Goal: Transaction & Acquisition: Book appointment/travel/reservation

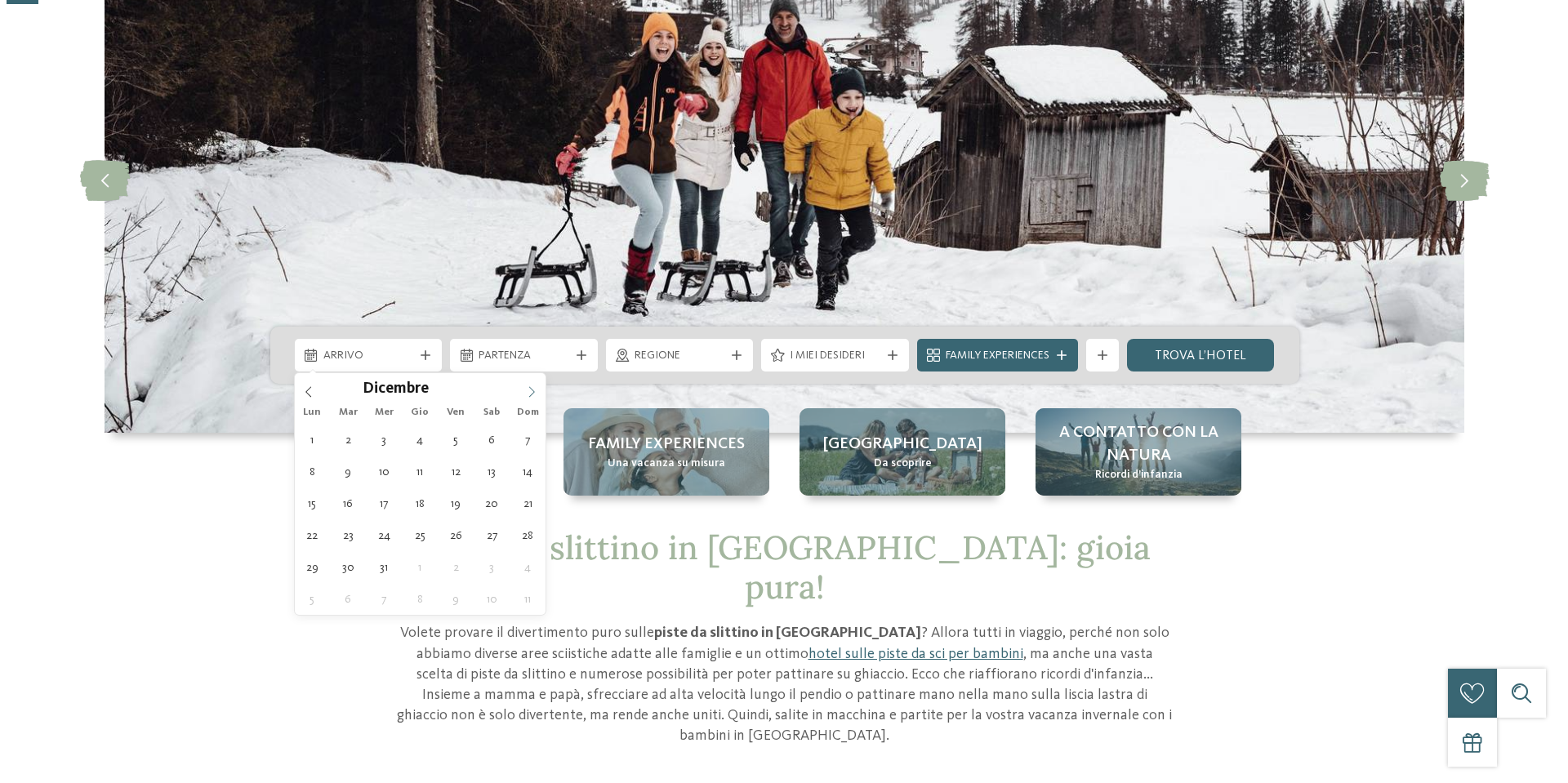
scroll to position [164, 0]
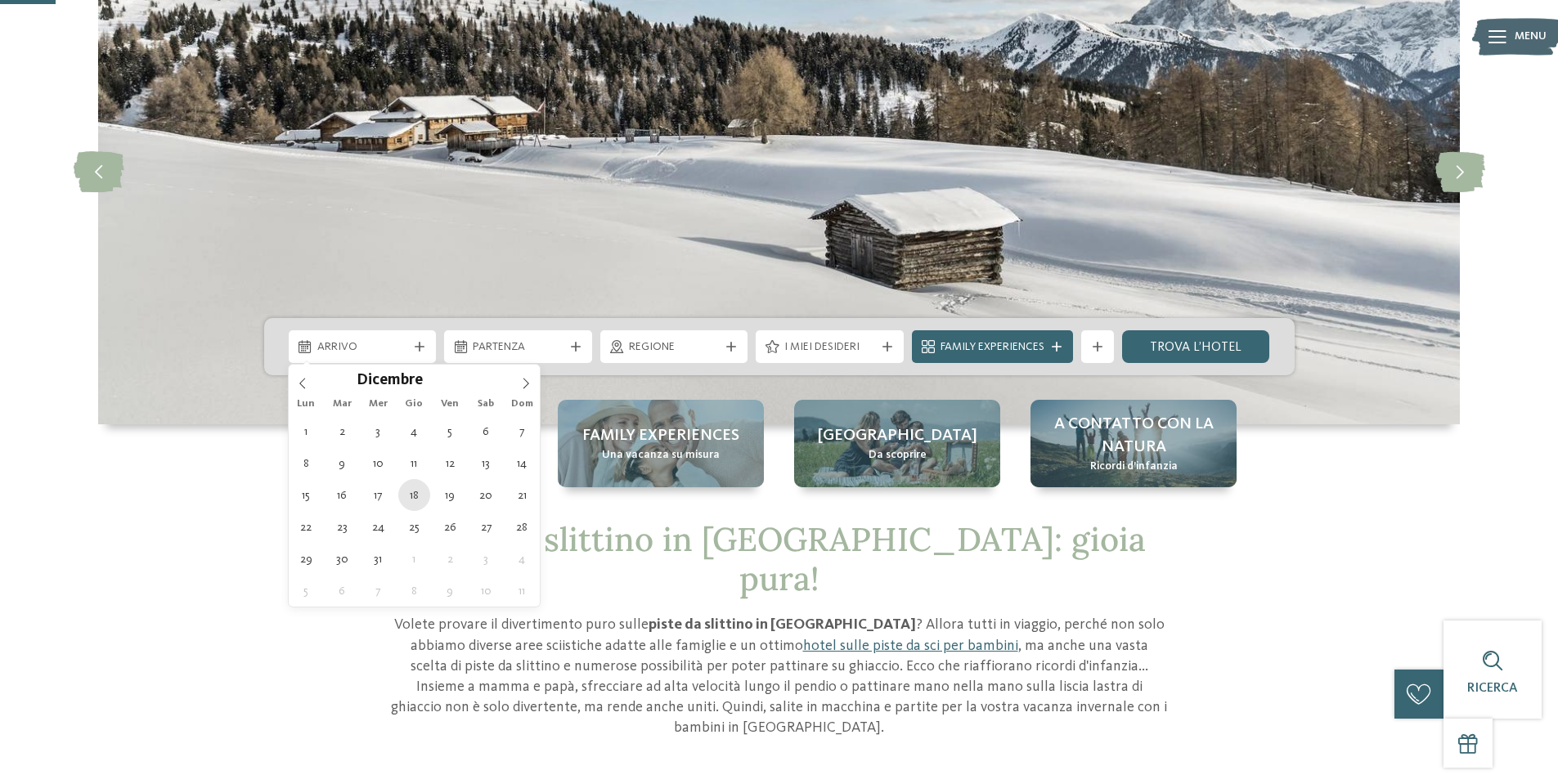
type div "[DATE]"
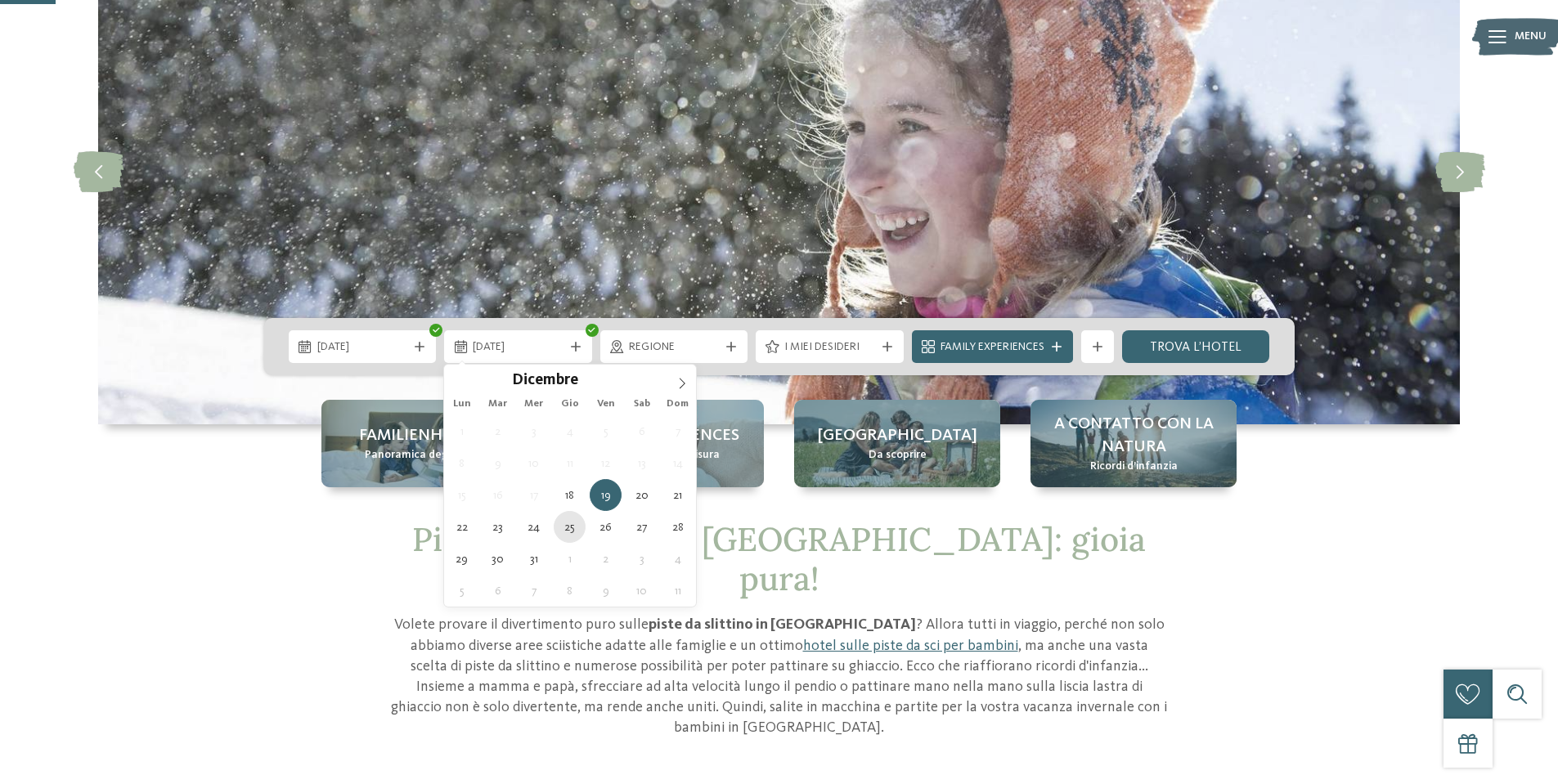
type div "[DATE]"
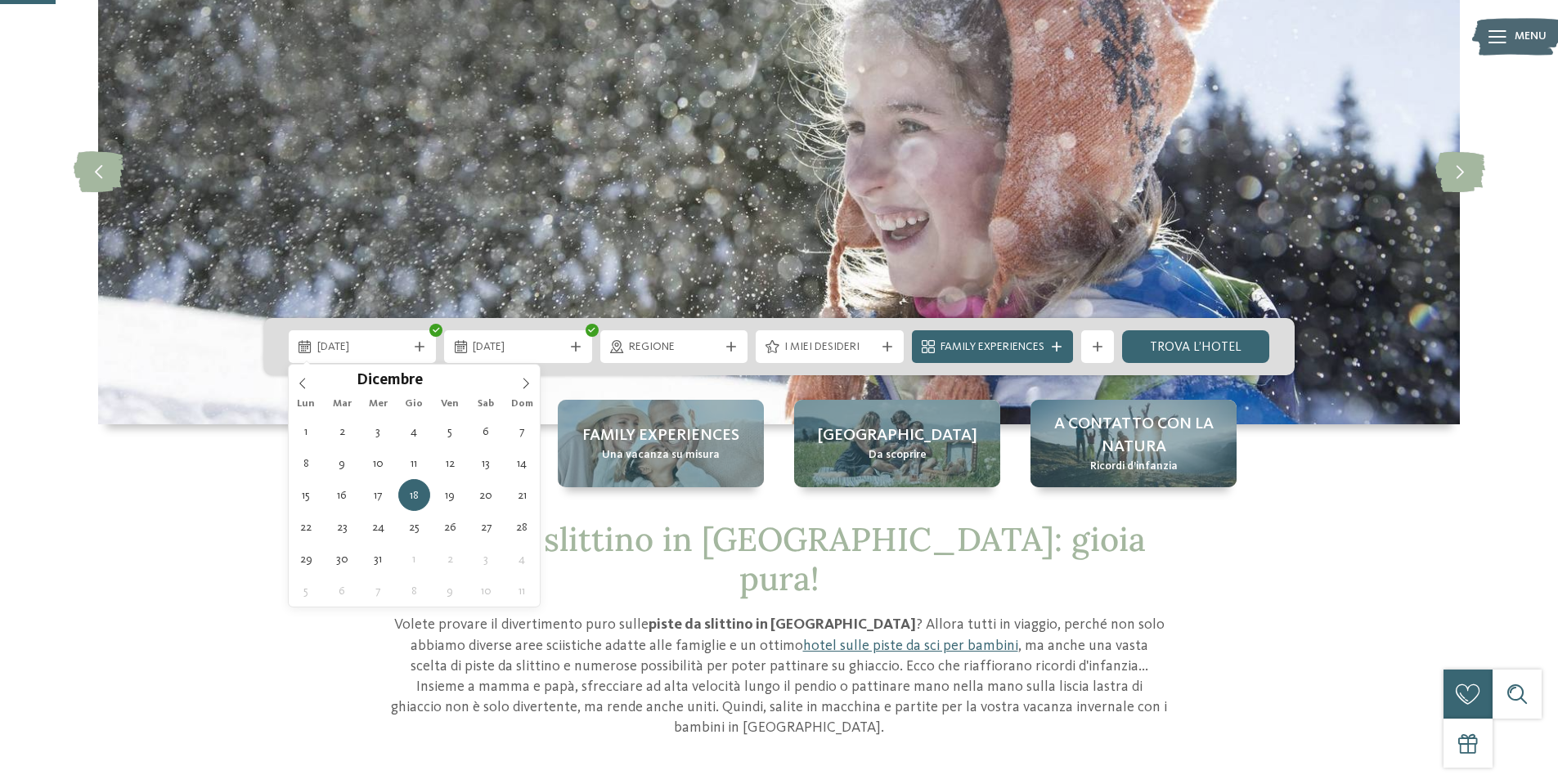
drag, startPoint x: 409, startPoint y: 338, endPoint x: 550, endPoint y: 412, distance: 159.2
click at [409, 338] on div "[DATE]" at bounding box center [363, 347] width 99 height 18
type div "[DATE]"
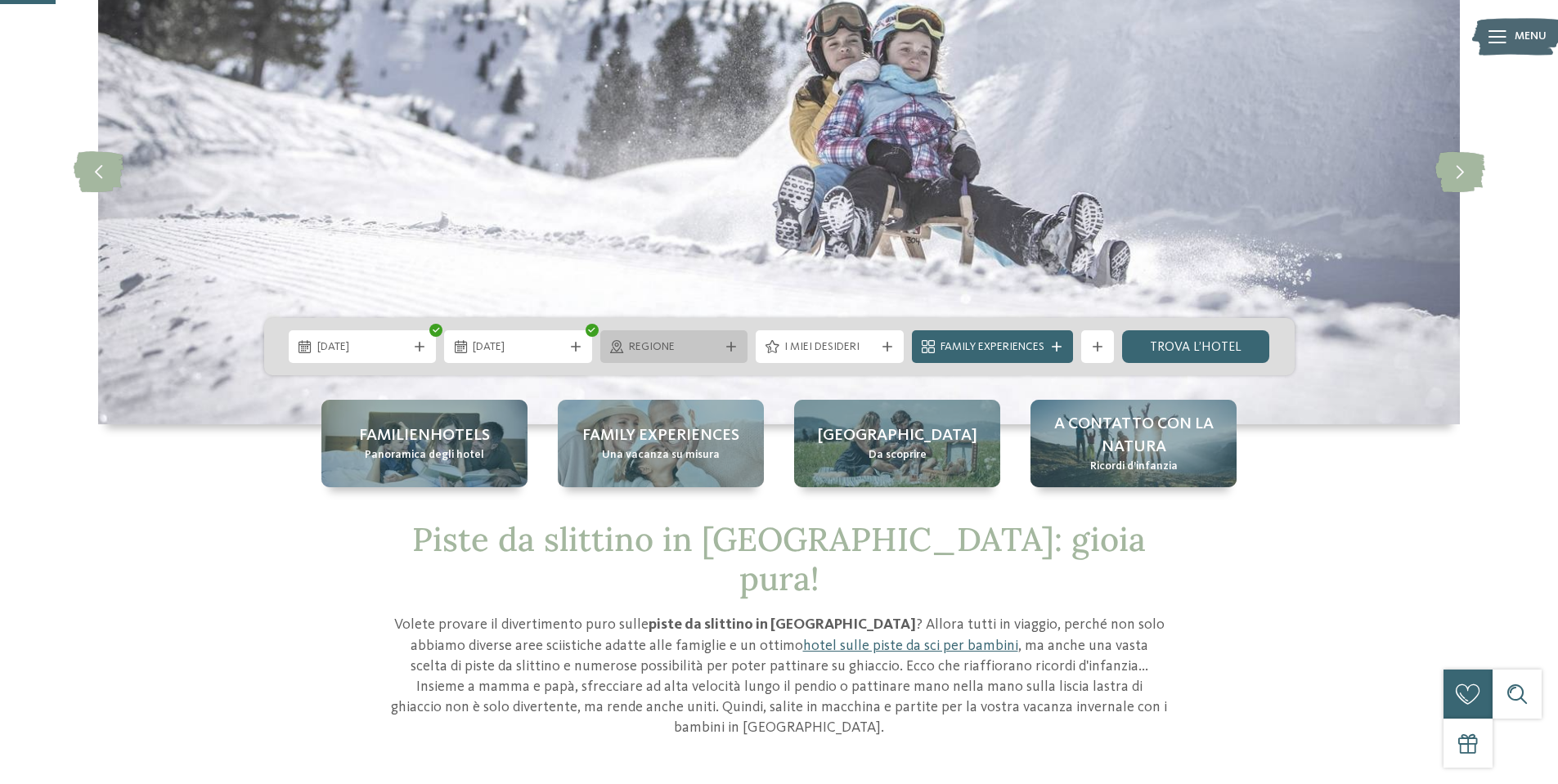
click at [723, 341] on div "Regione" at bounding box center [675, 347] width 148 height 33
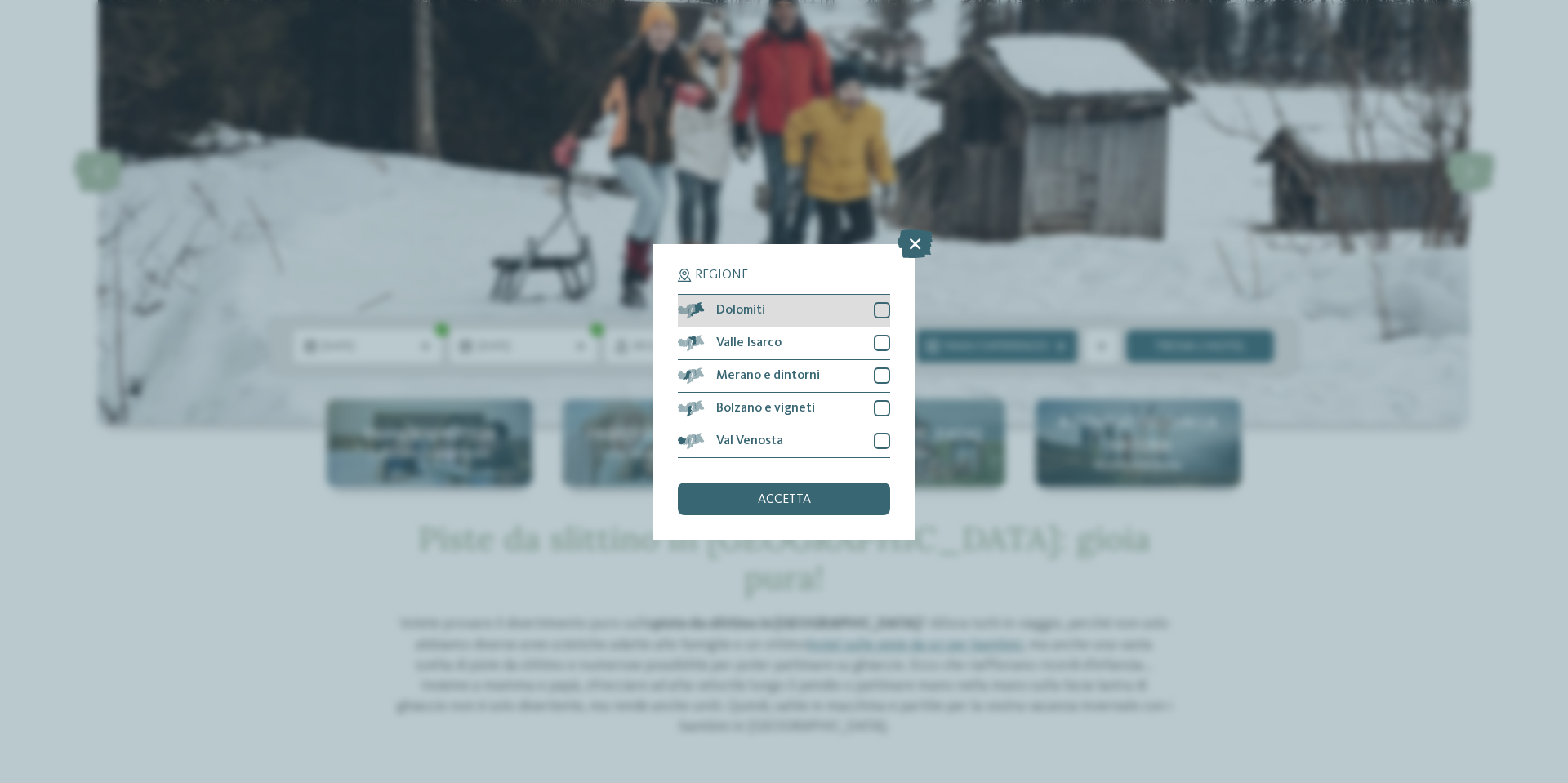
click at [879, 307] on div at bounding box center [882, 310] width 16 height 16
click at [909, 247] on icon at bounding box center [915, 242] width 35 height 28
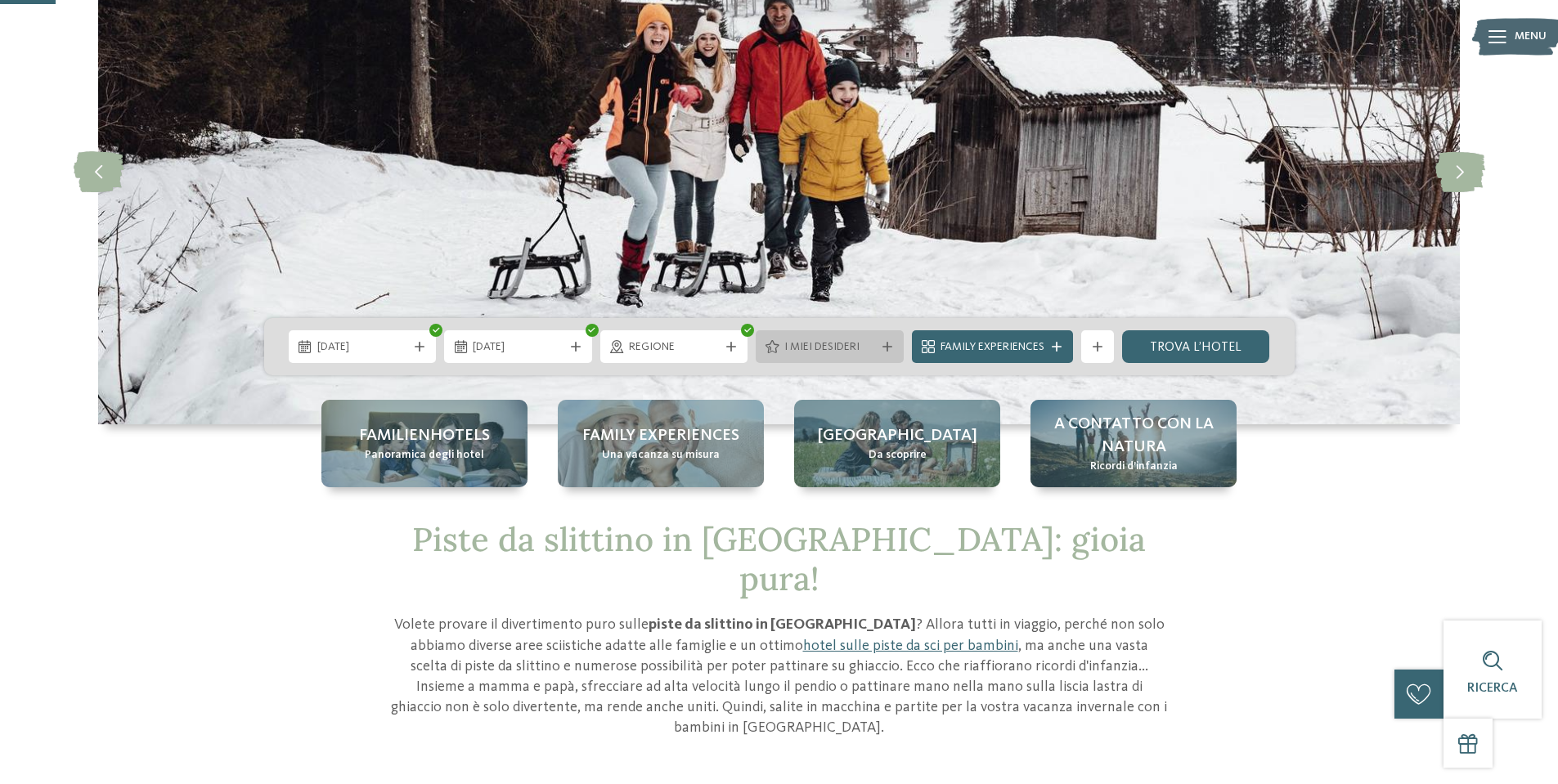
click at [890, 342] on icon at bounding box center [888, 346] width 10 height 10
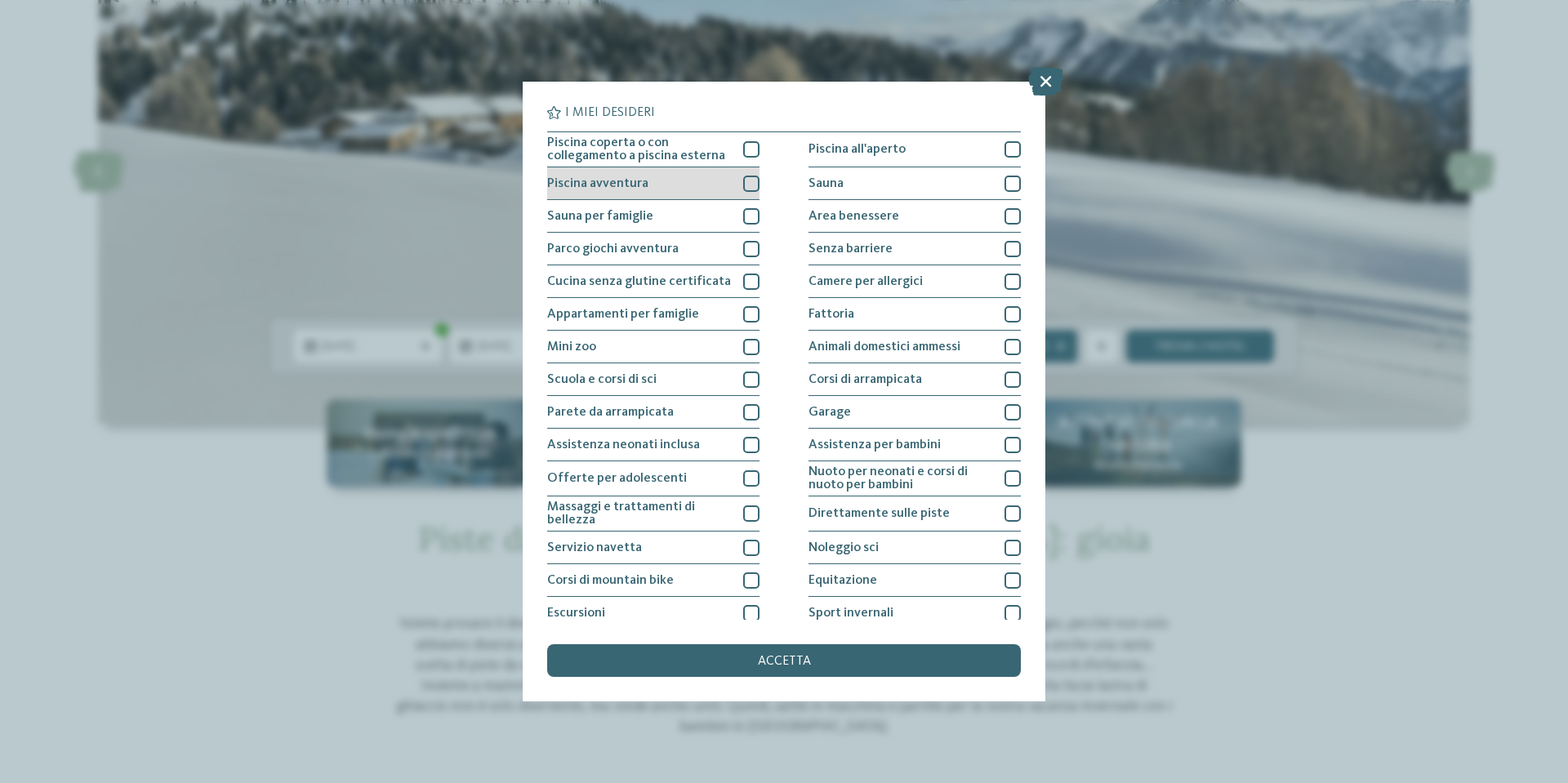
drag, startPoint x: 743, startPoint y: 149, endPoint x: 743, endPoint y: 172, distance: 23.0
click at [743, 149] on div at bounding box center [752, 150] width 16 height 16
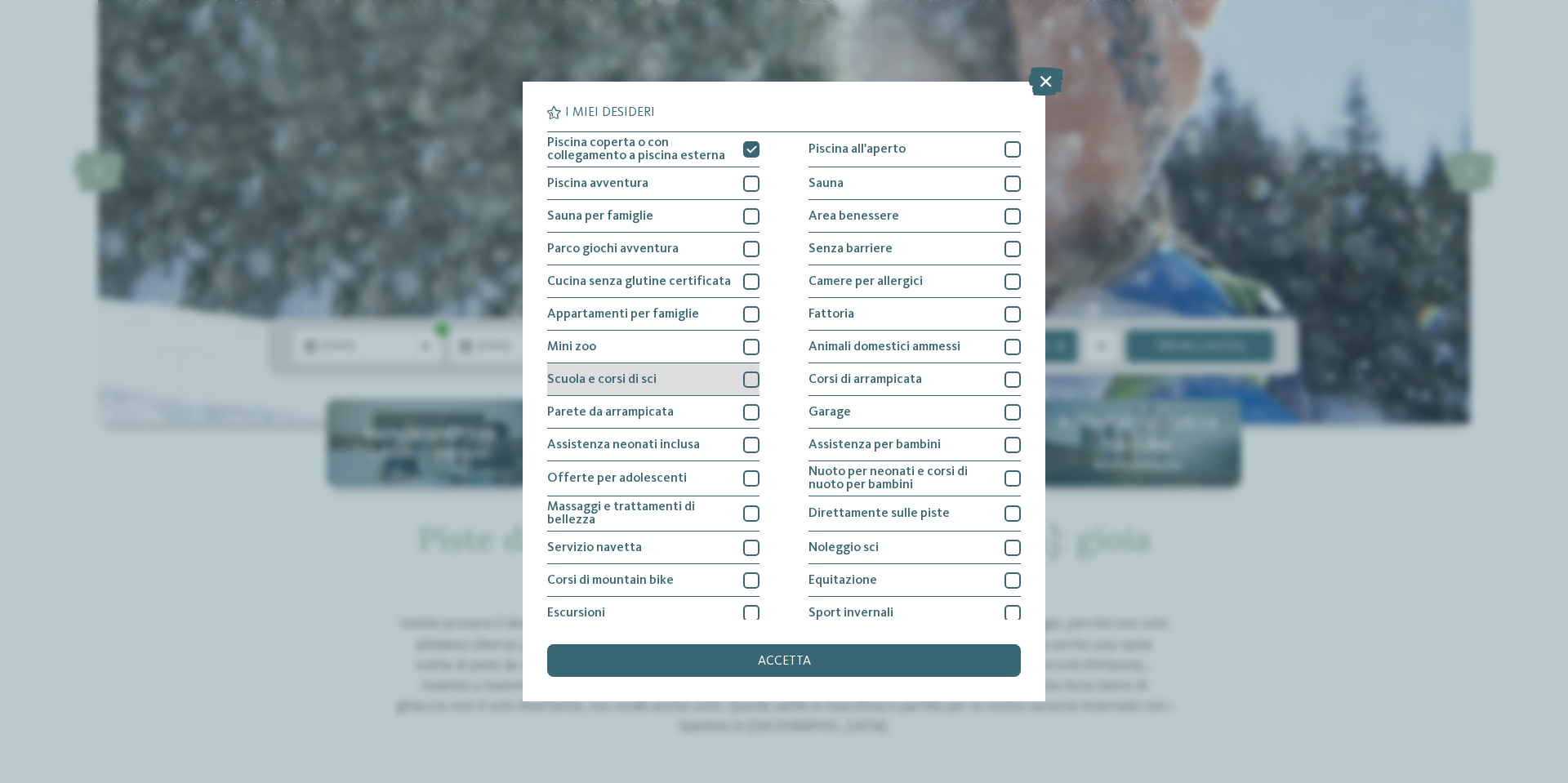
click at [752, 381] on div at bounding box center [752, 380] width 16 height 16
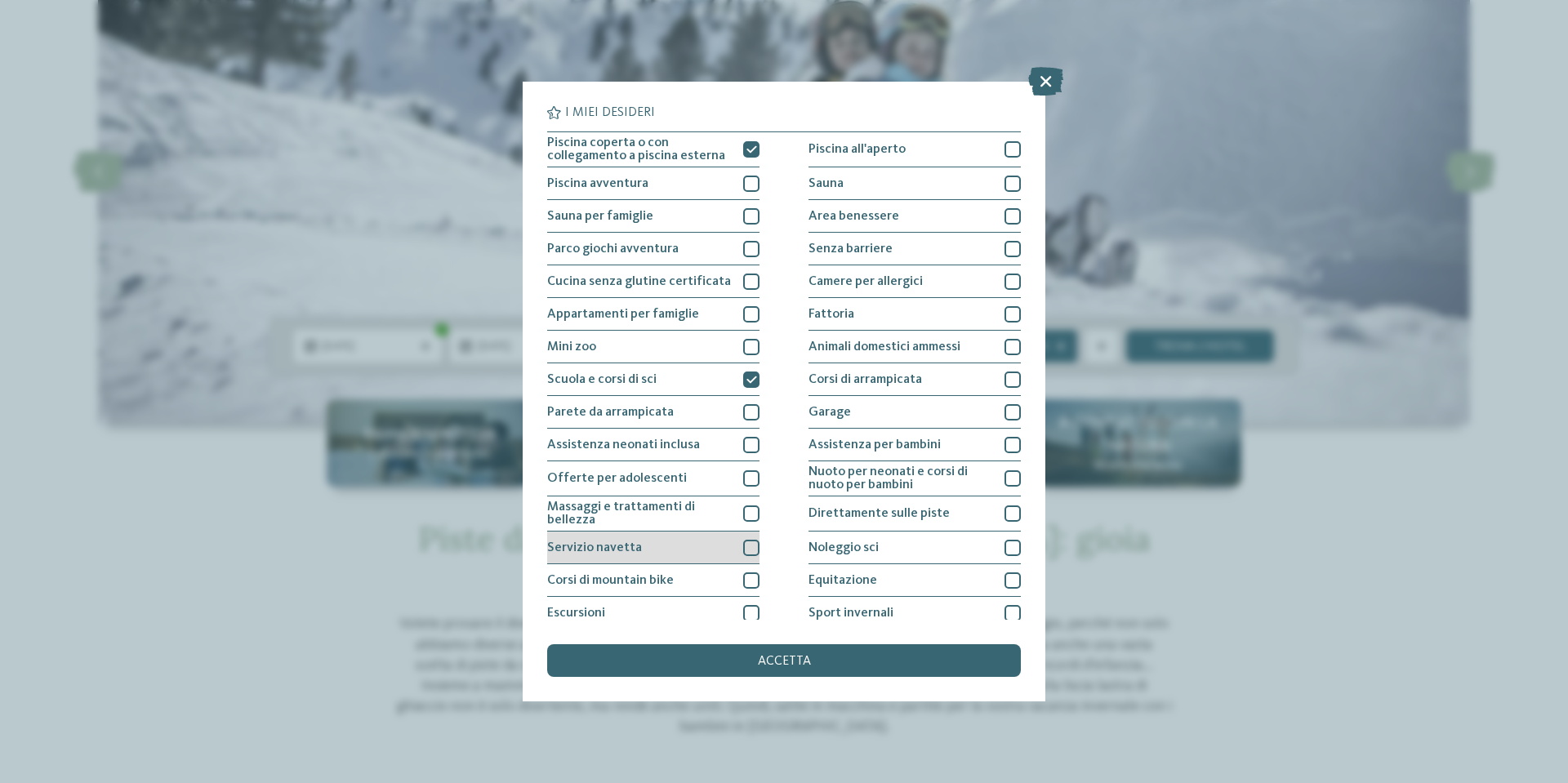
click at [749, 545] on div at bounding box center [752, 548] width 16 height 16
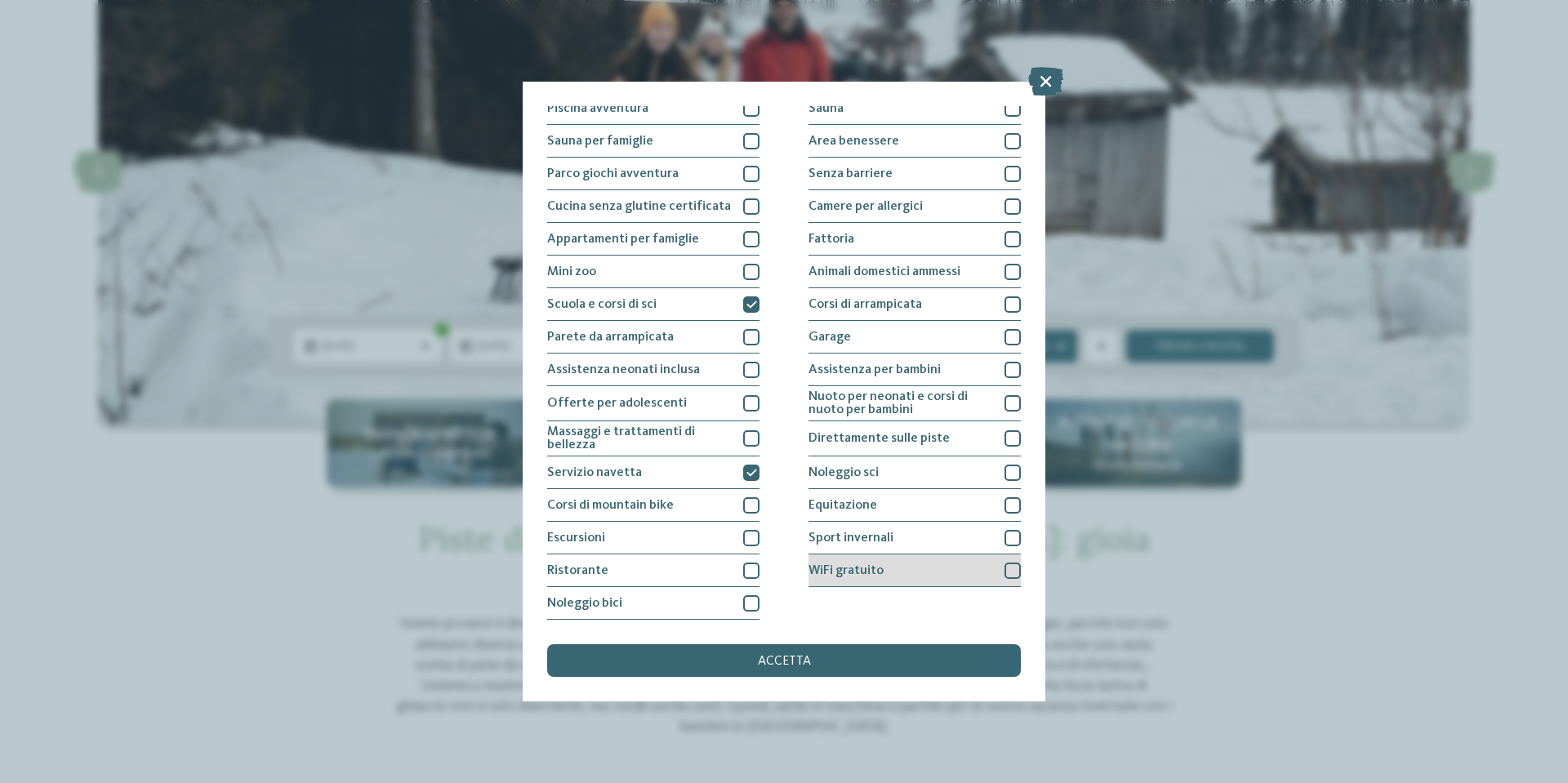
drag, startPoint x: 744, startPoint y: 562, endPoint x: 874, endPoint y: 576, distance: 130.8
click at [744, 562] on div "Ristorante" at bounding box center [653, 571] width 212 height 33
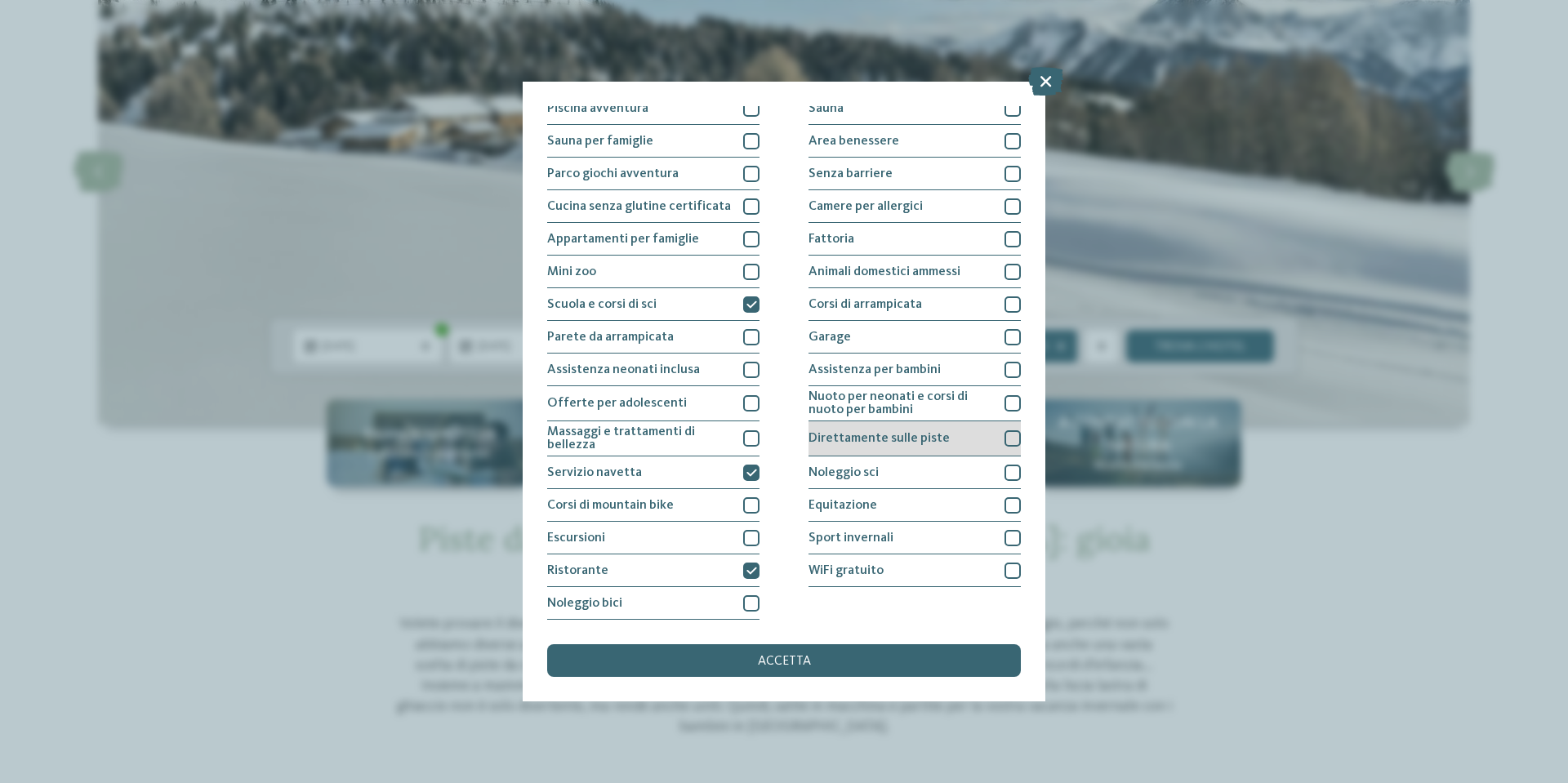
click at [1005, 439] on div at bounding box center [1013, 439] width 16 height 16
drag, startPoint x: 998, startPoint y: 470, endPoint x: 944, endPoint y: 399, distance: 89.2
click at [1005, 470] on div at bounding box center [1013, 473] width 16 height 16
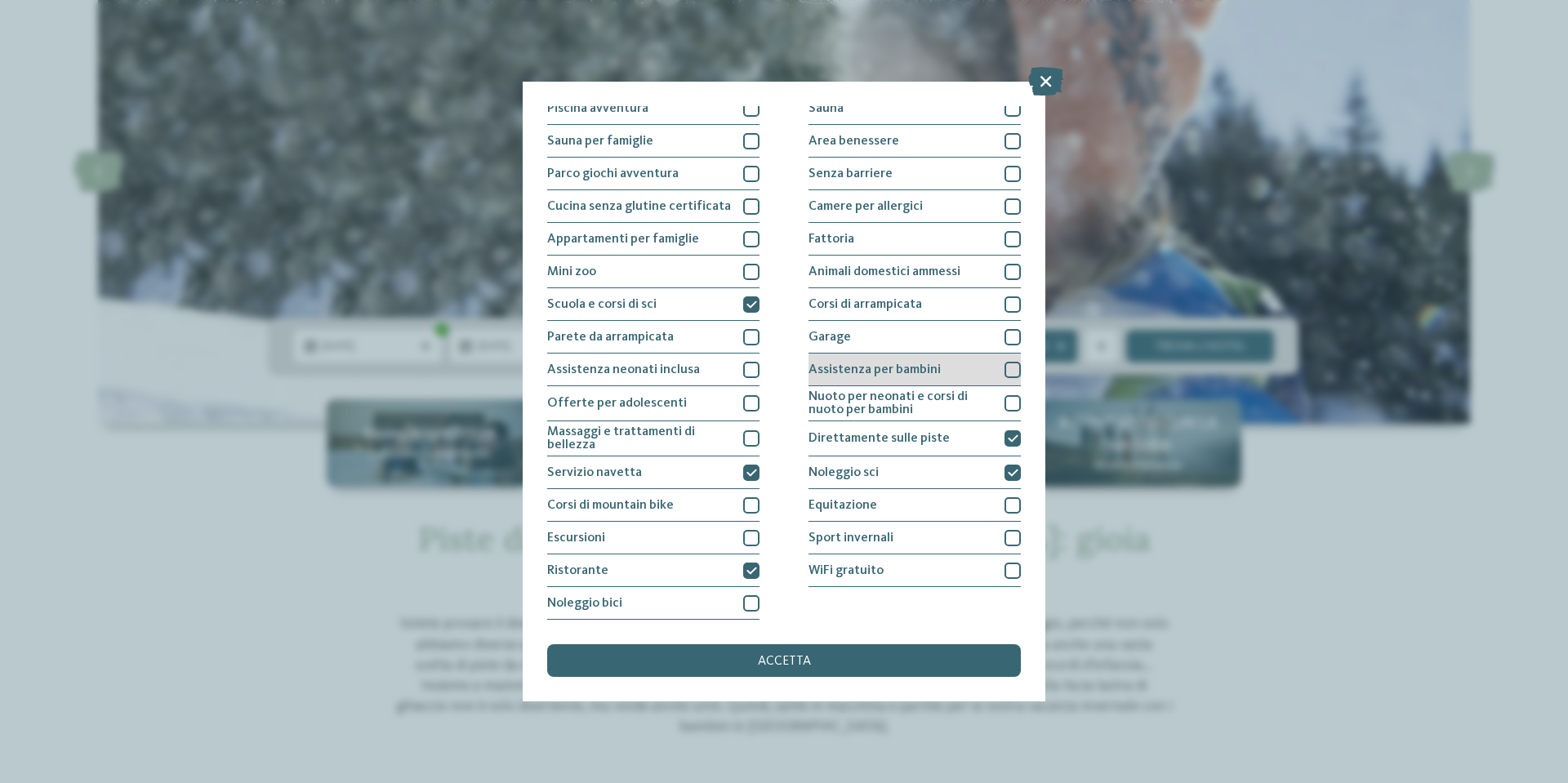
click at [1005, 367] on div at bounding box center [1013, 370] width 16 height 16
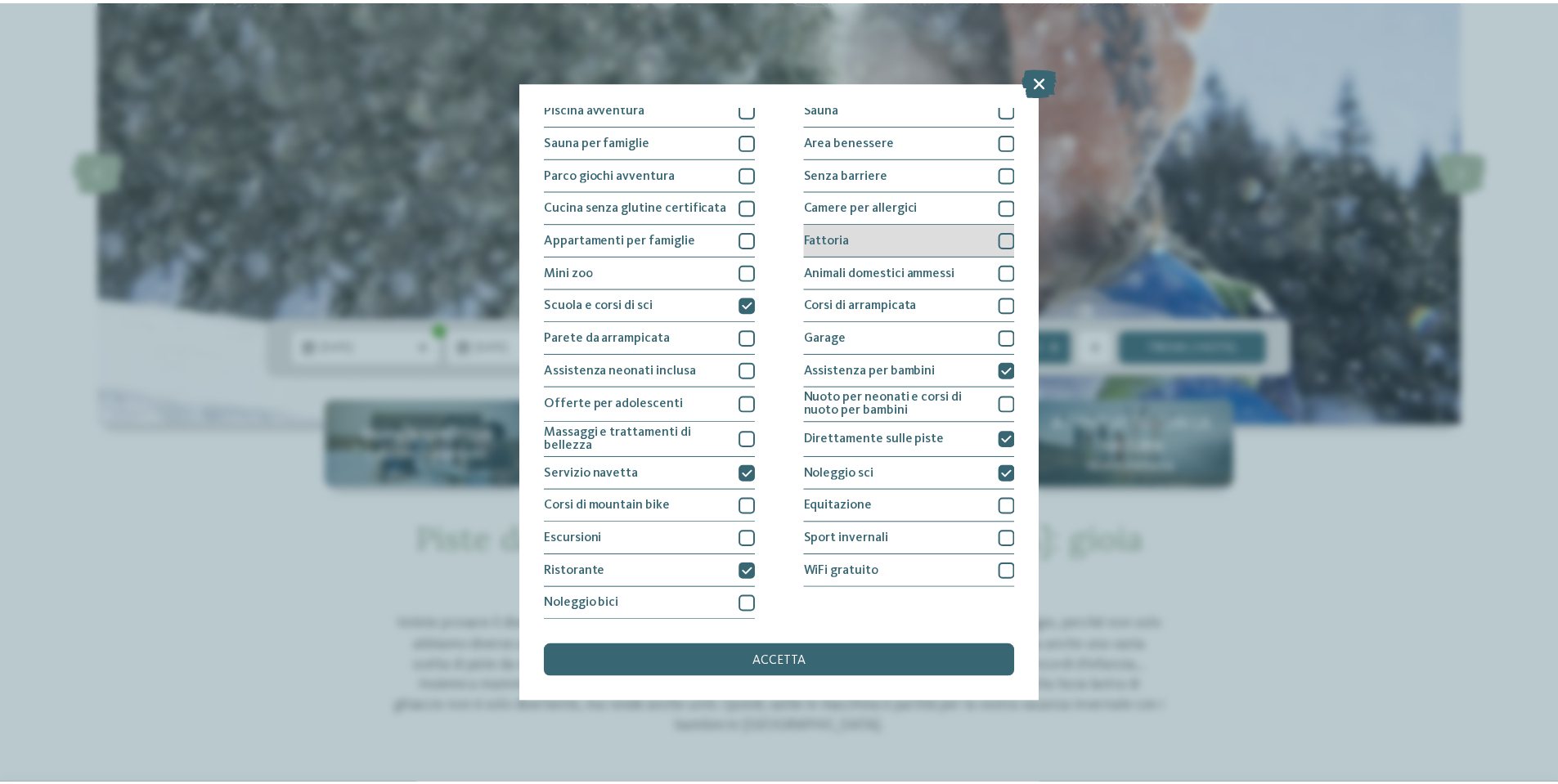
scroll to position [0, 0]
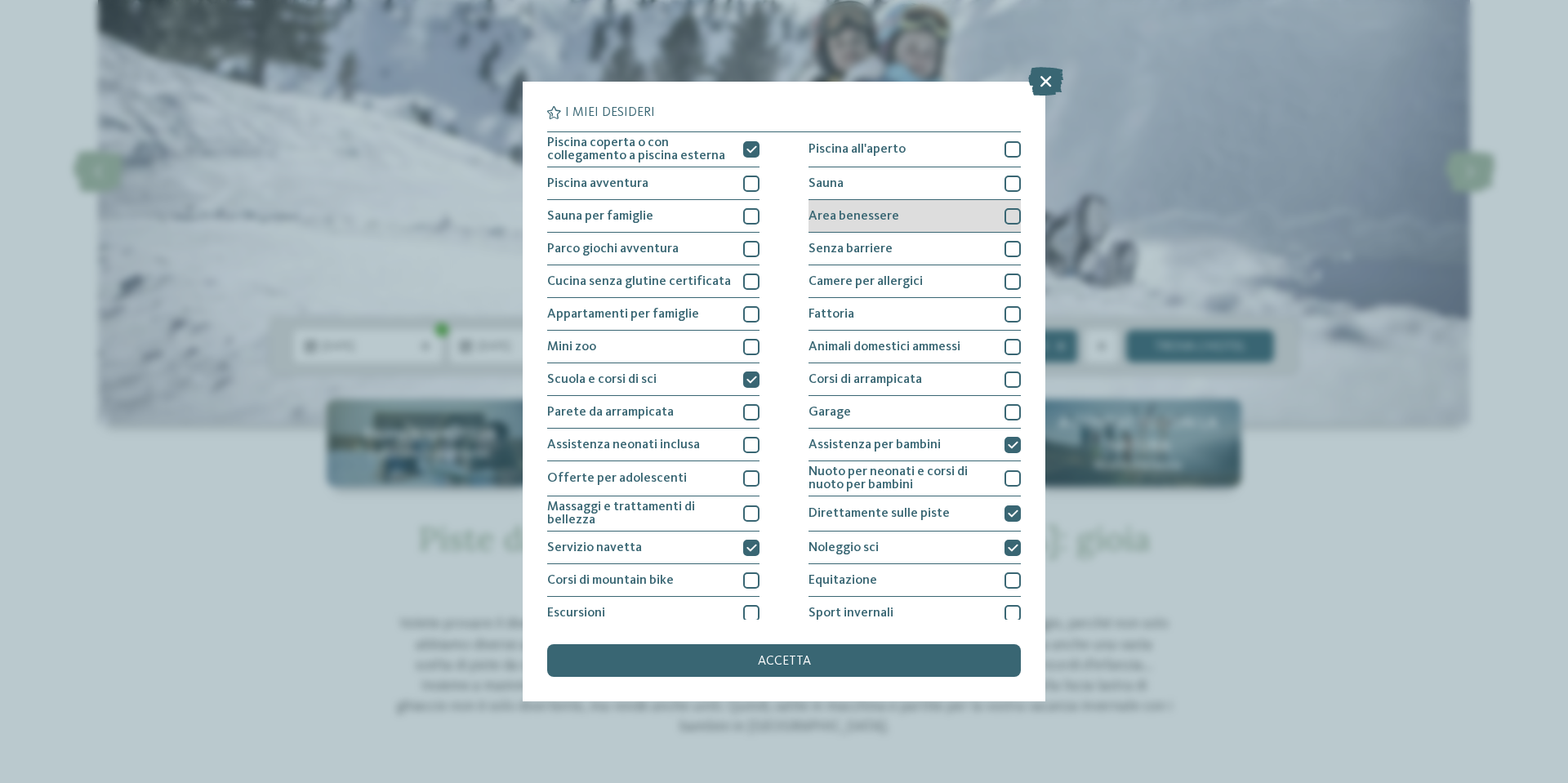
click at [1008, 216] on div at bounding box center [1013, 217] width 16 height 16
click at [800, 654] on div "accetta" at bounding box center [784, 661] width 474 height 33
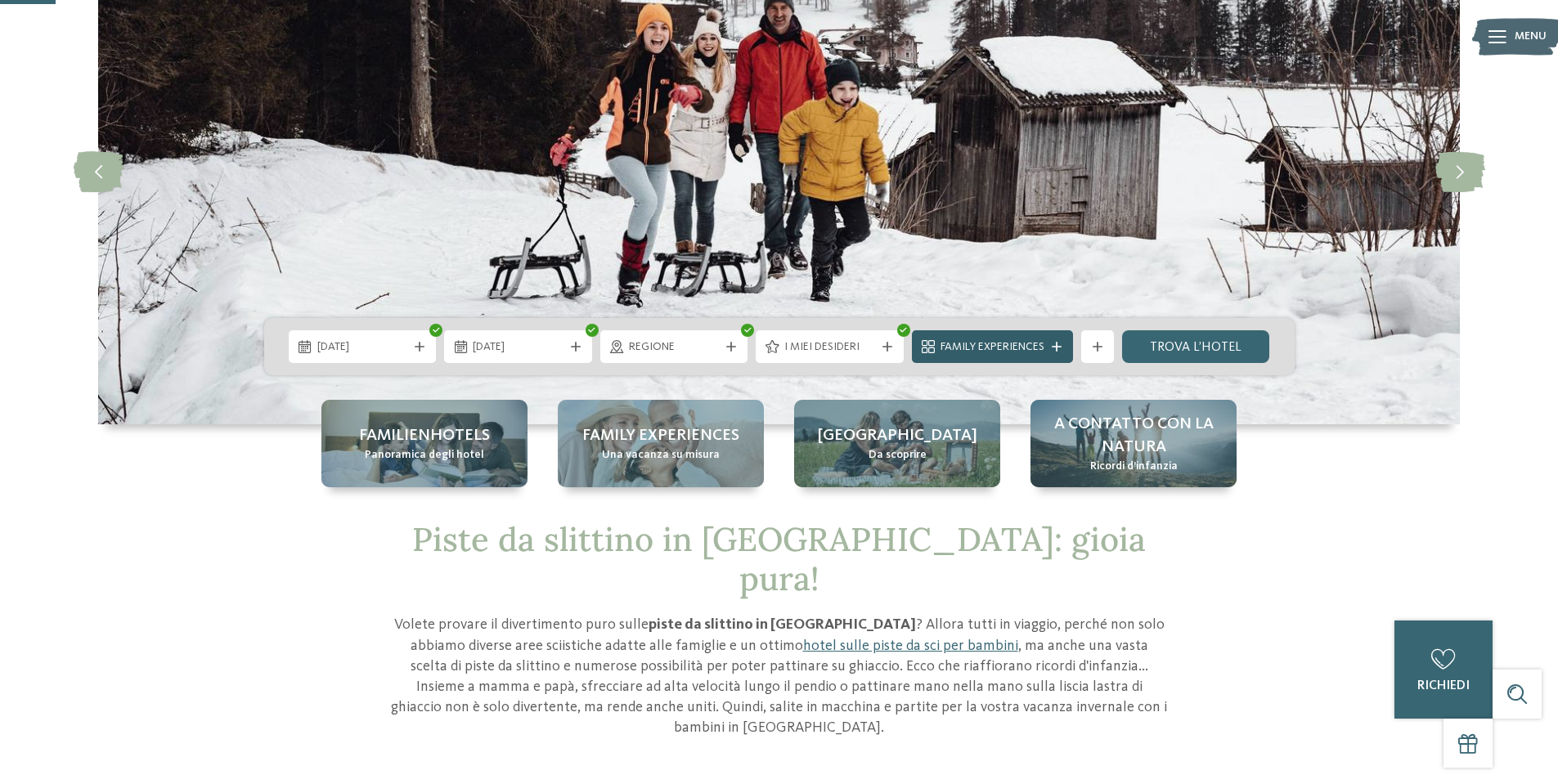
click at [1027, 349] on span "Family Experiences" at bounding box center [992, 348] width 104 height 16
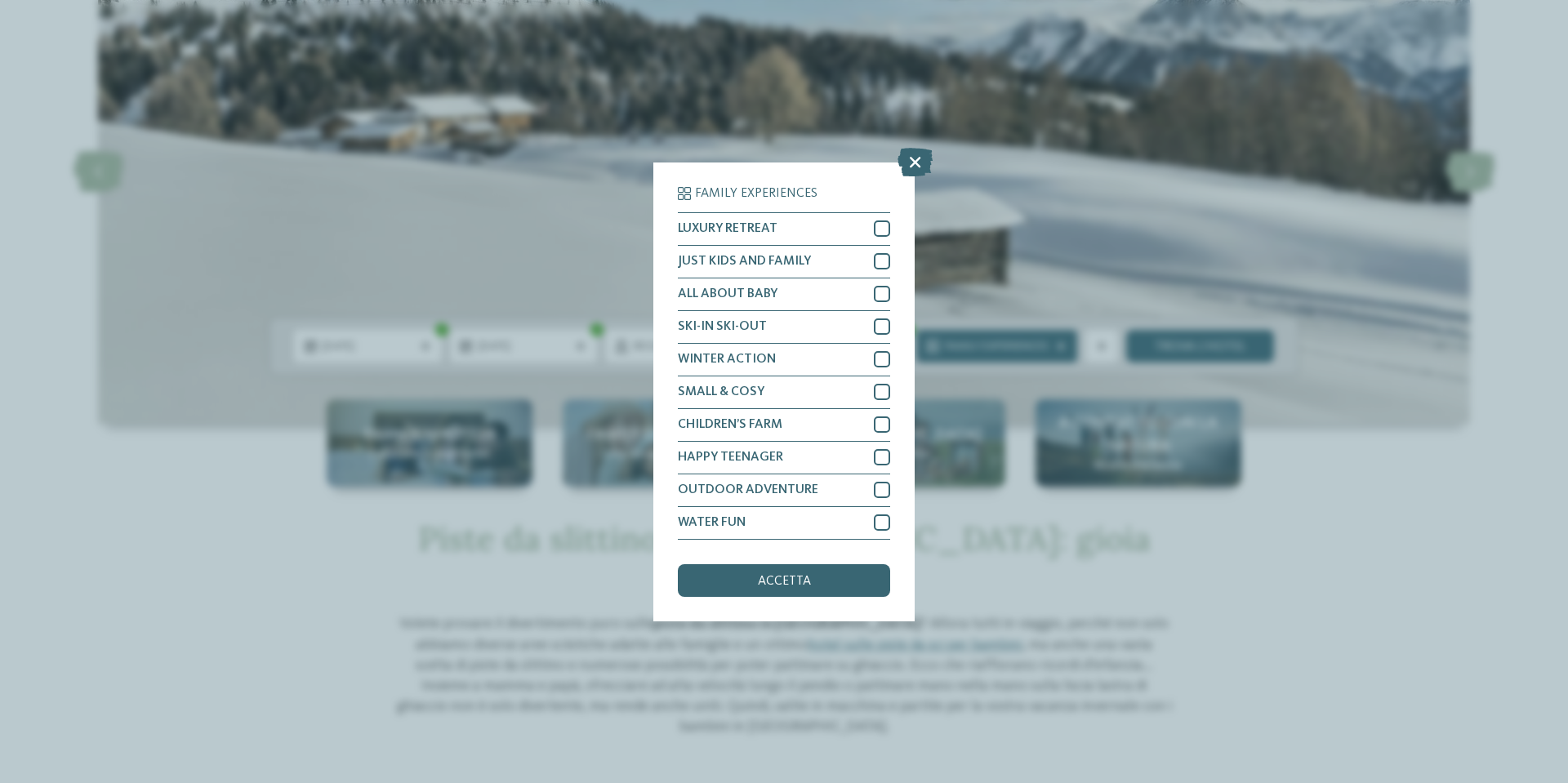
drag, startPoint x: 914, startPoint y: 163, endPoint x: 1193, endPoint y: 312, distance: 316.3
click at [914, 163] on icon at bounding box center [915, 161] width 35 height 28
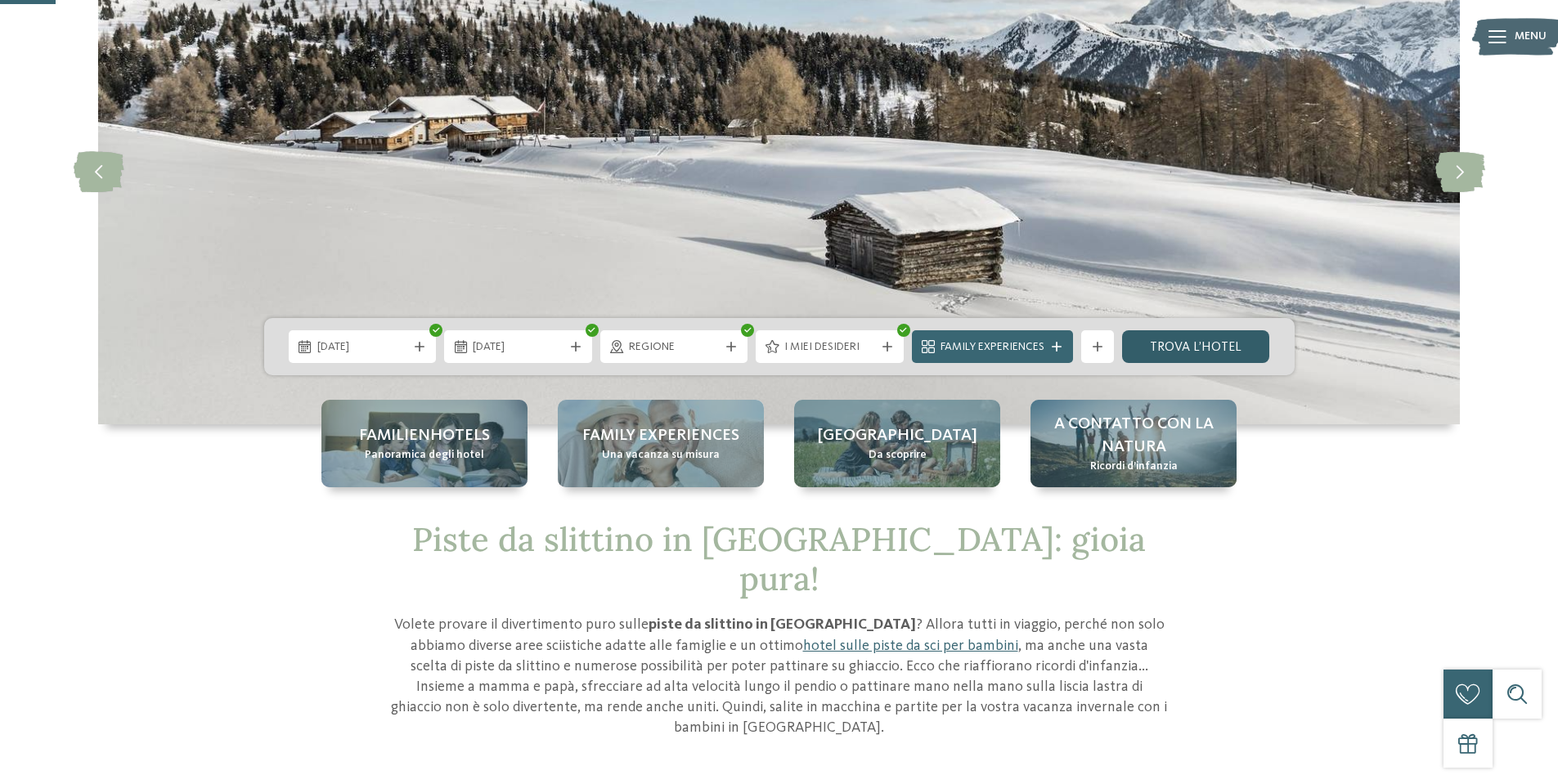
click at [1204, 346] on link "trova l’hotel" at bounding box center [1196, 347] width 148 height 33
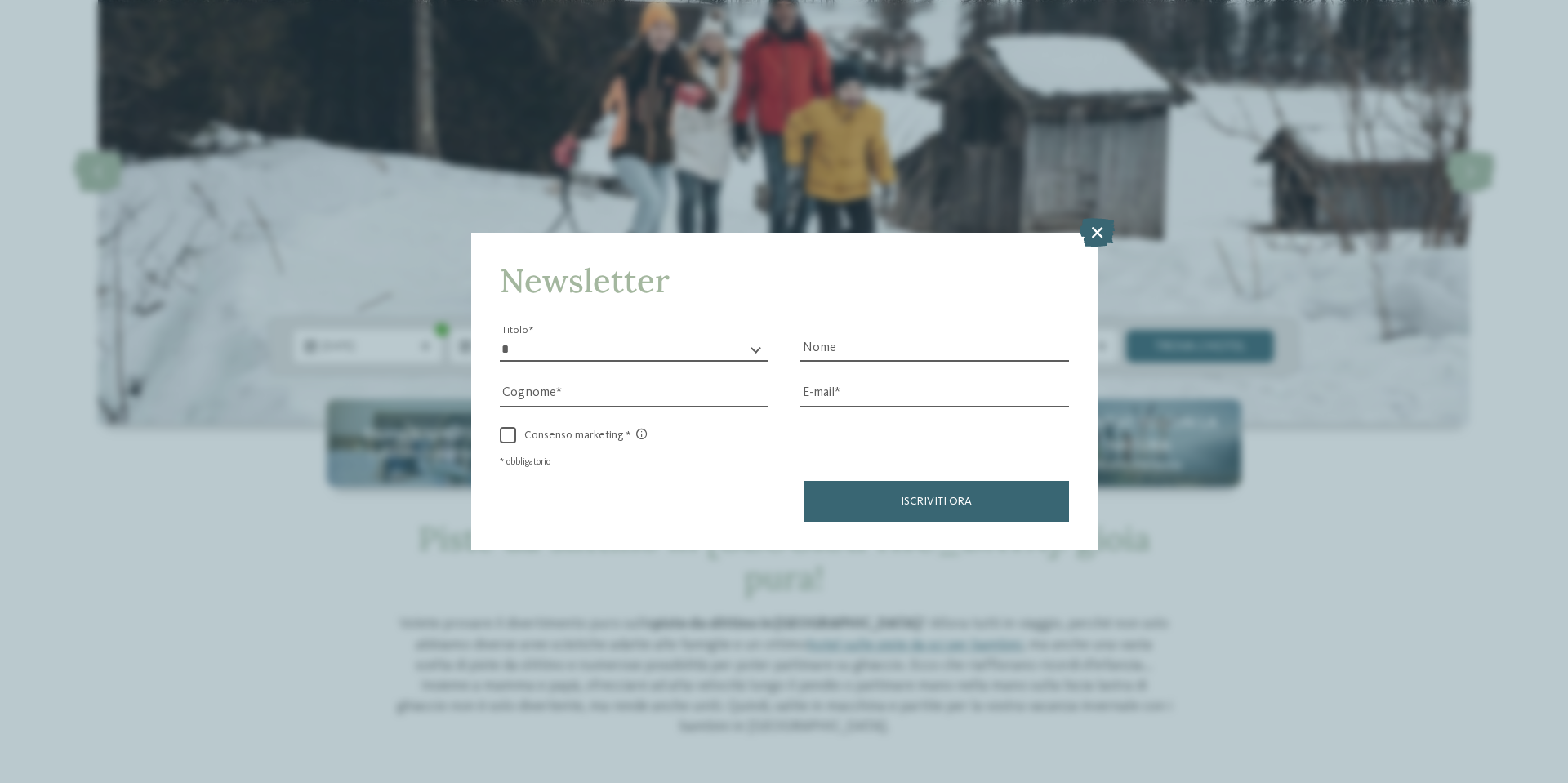
click at [1099, 228] on icon at bounding box center [1097, 231] width 35 height 28
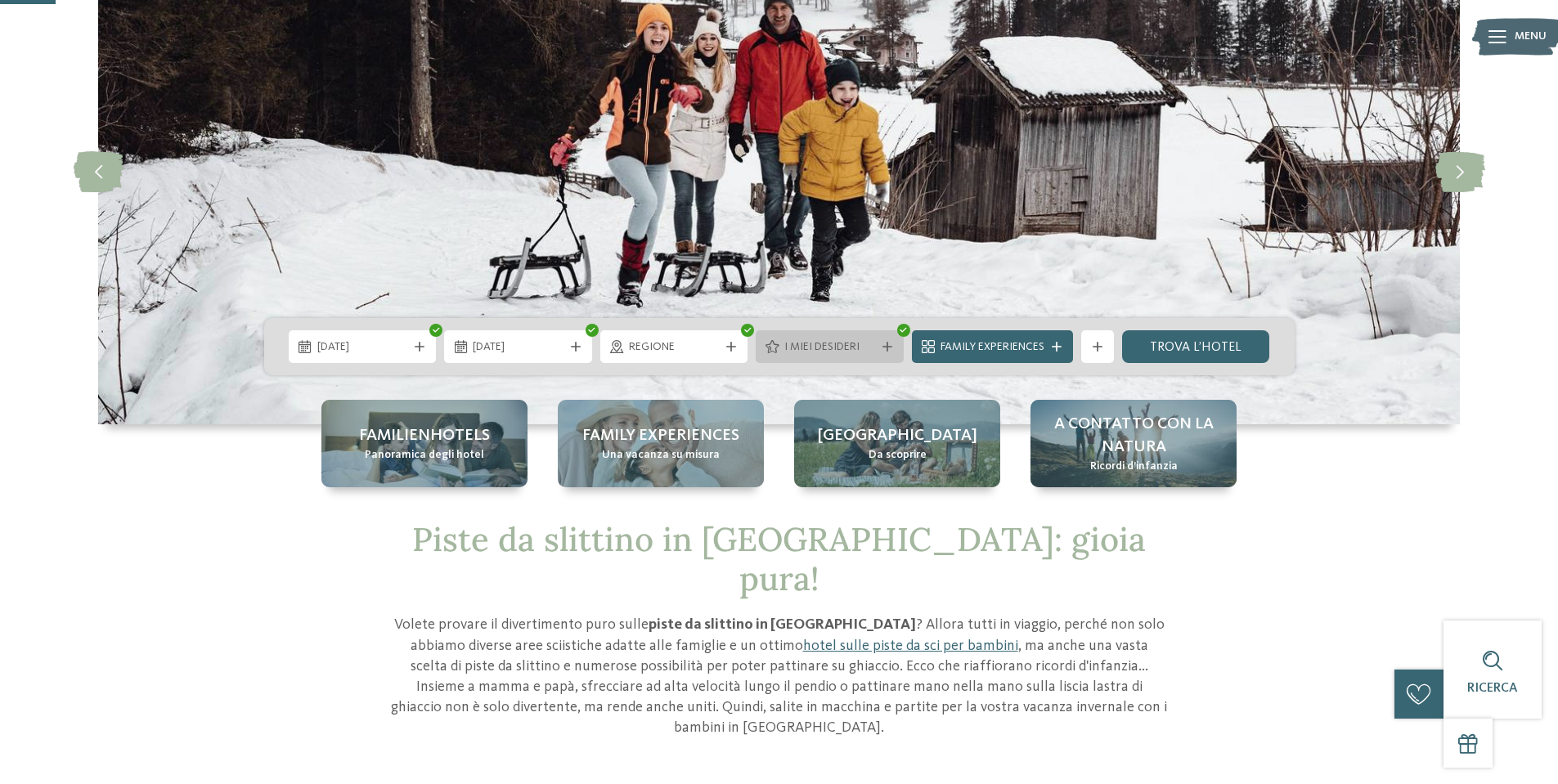
click at [859, 343] on span "I miei desideri" at bounding box center [829, 348] width 91 height 16
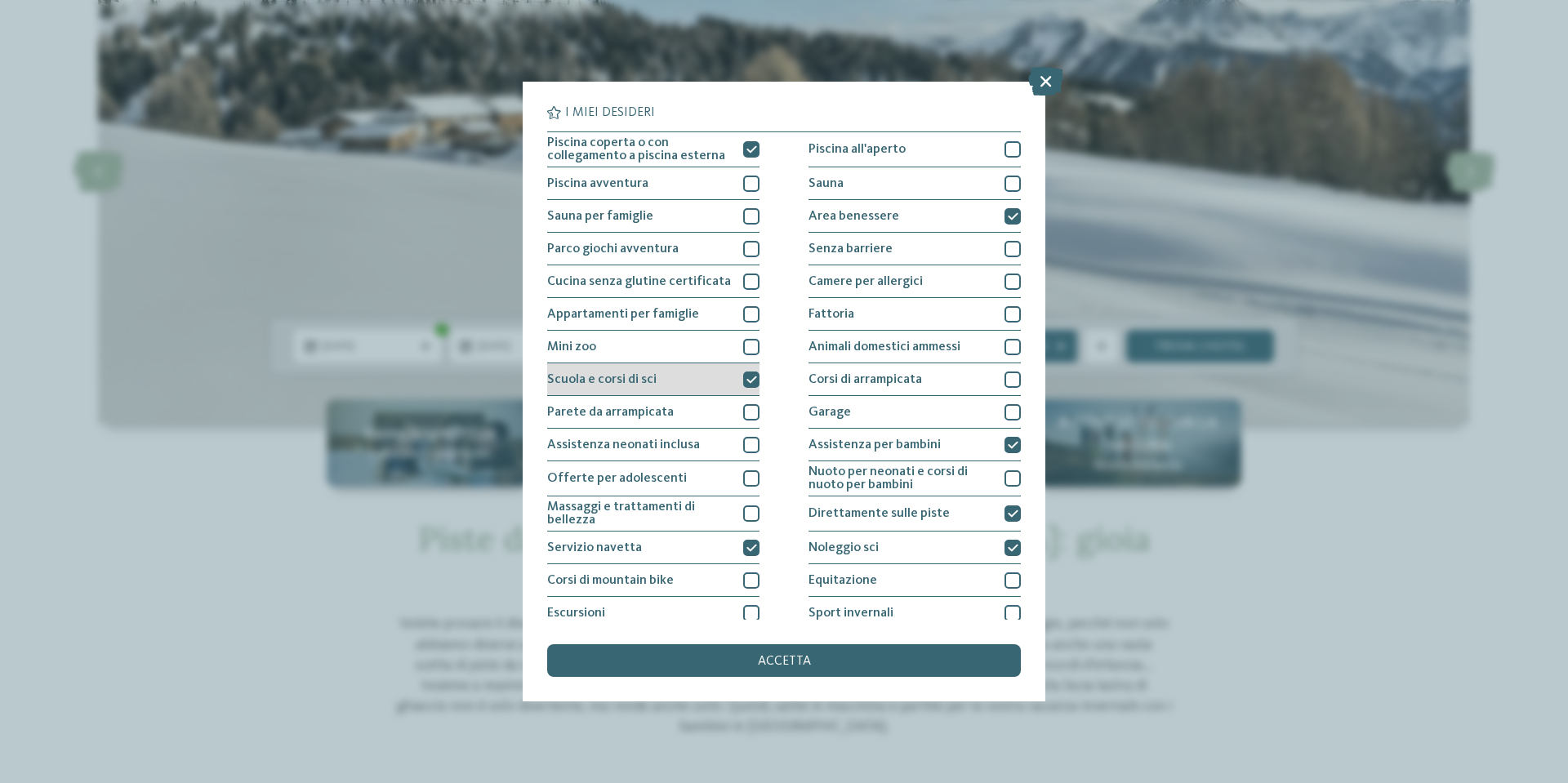
click at [746, 376] on icon at bounding box center [752, 380] width 11 height 10
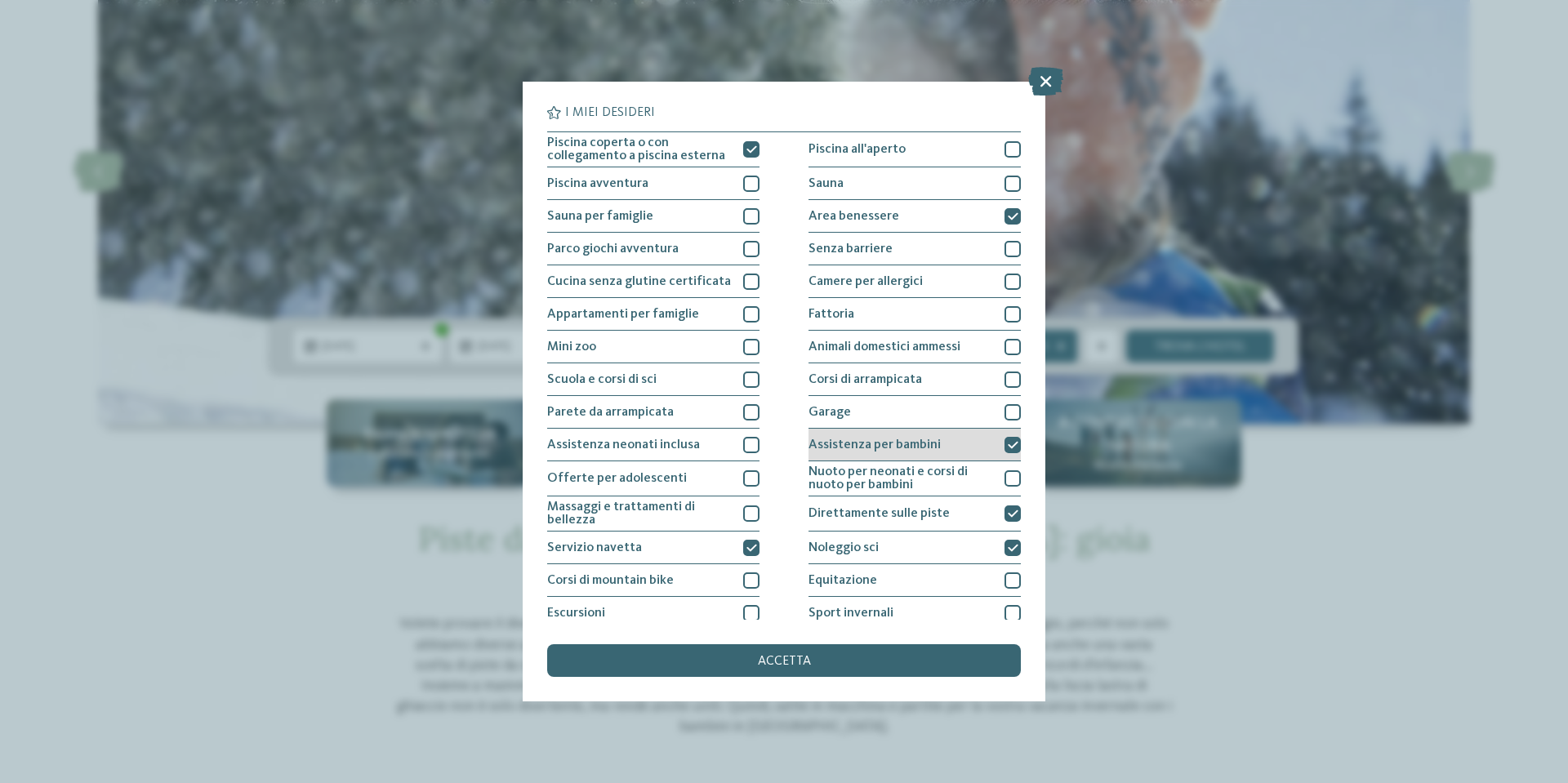
click at [1008, 446] on icon at bounding box center [1013, 445] width 11 height 10
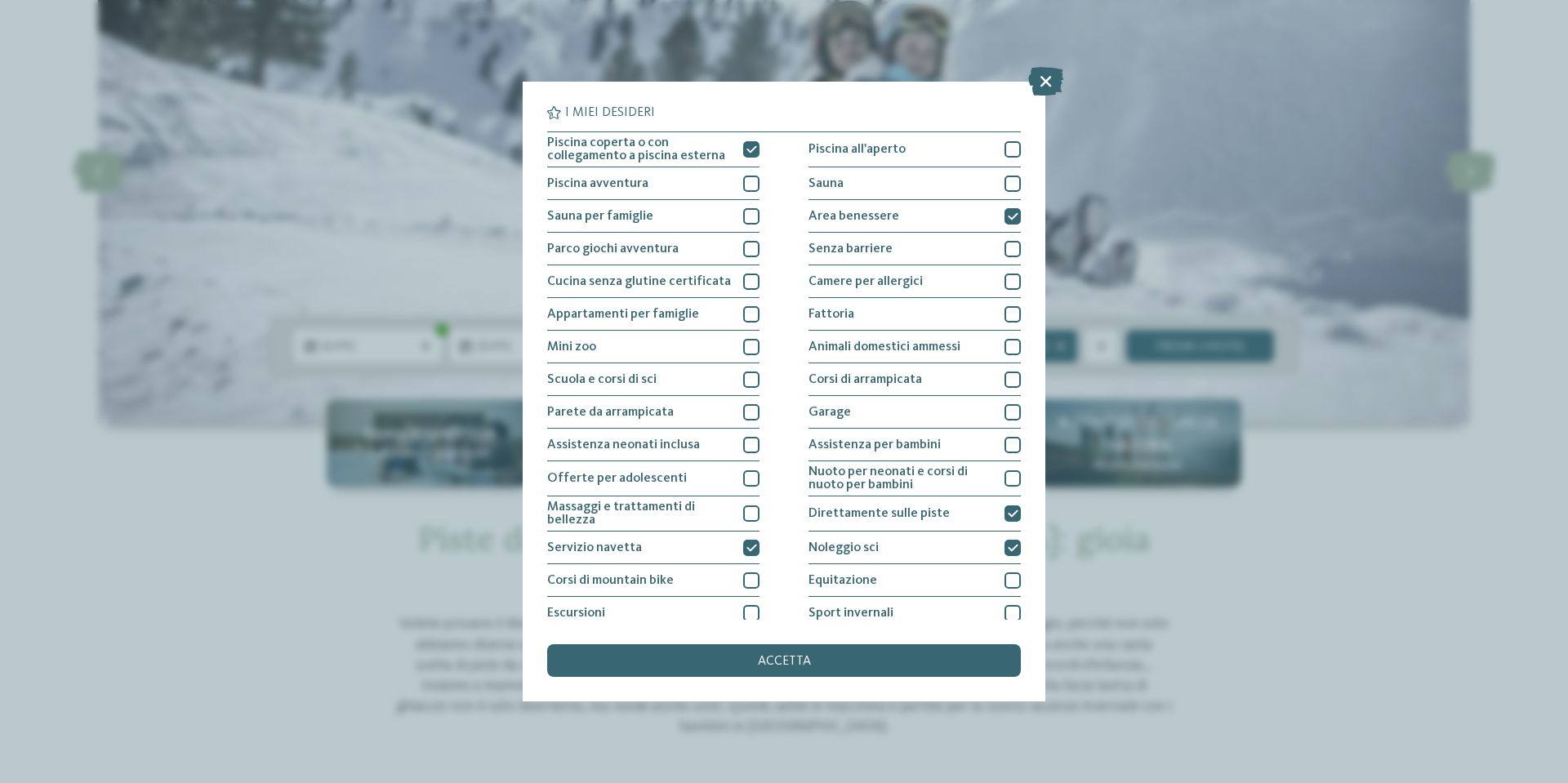
drag, startPoint x: 1001, startPoint y: 548, endPoint x: 923, endPoint y: 638, distance: 119.1
click at [1008, 548] on icon at bounding box center [1013, 548] width 11 height 10
click at [890, 660] on div "accetta" at bounding box center [784, 661] width 474 height 33
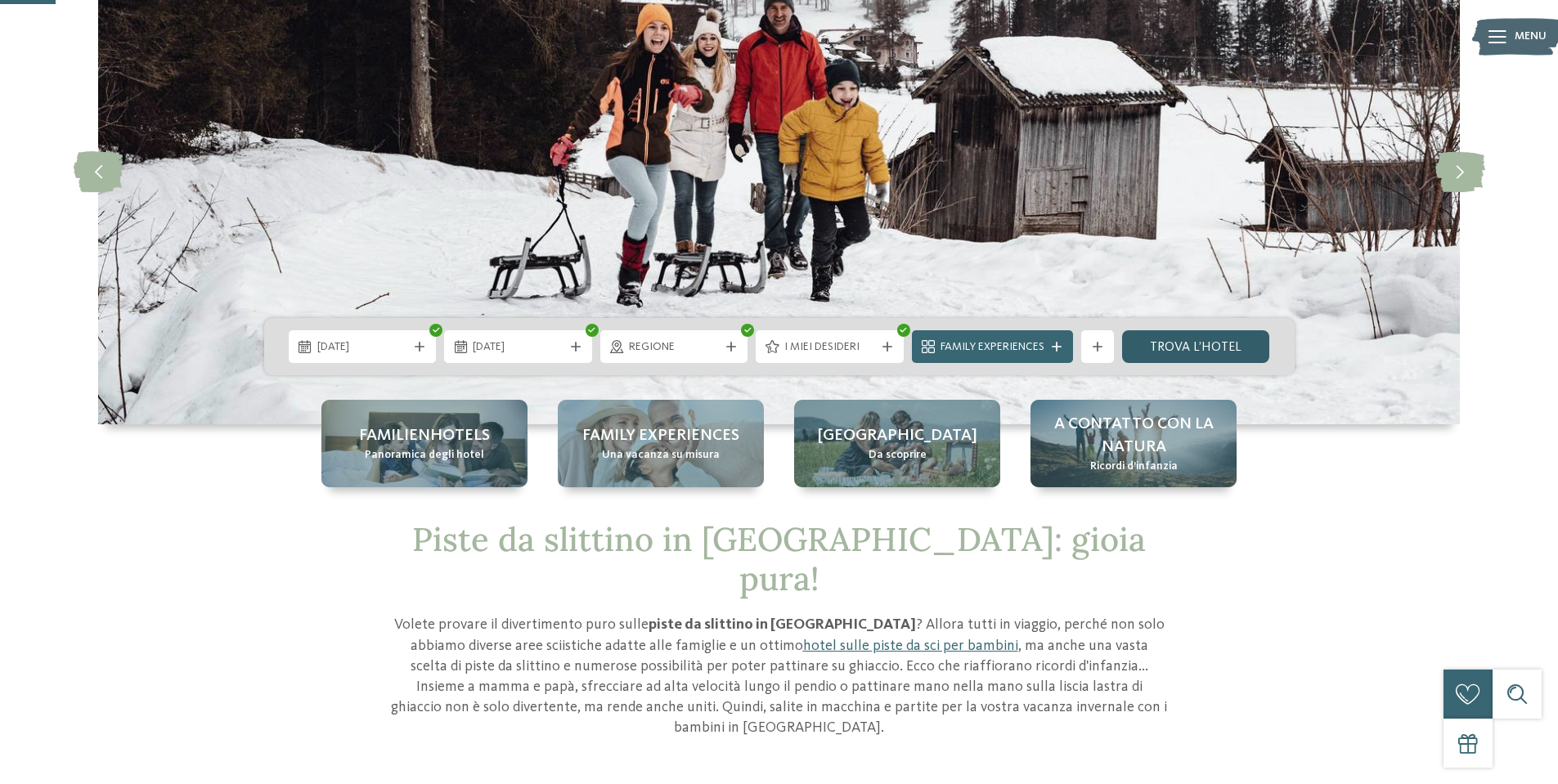
click at [1176, 339] on link "trova l’hotel" at bounding box center [1196, 347] width 148 height 33
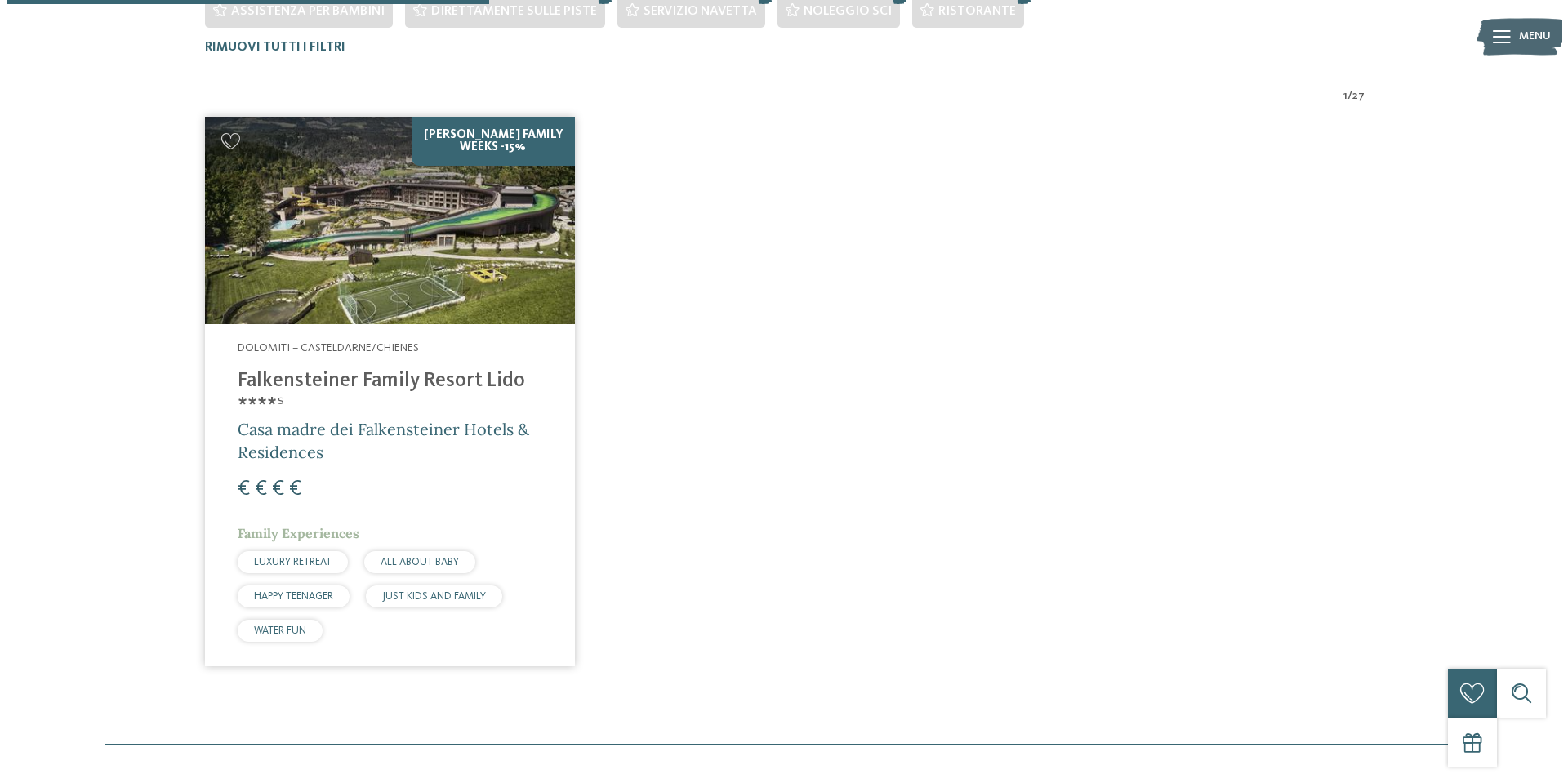
scroll to position [703, 0]
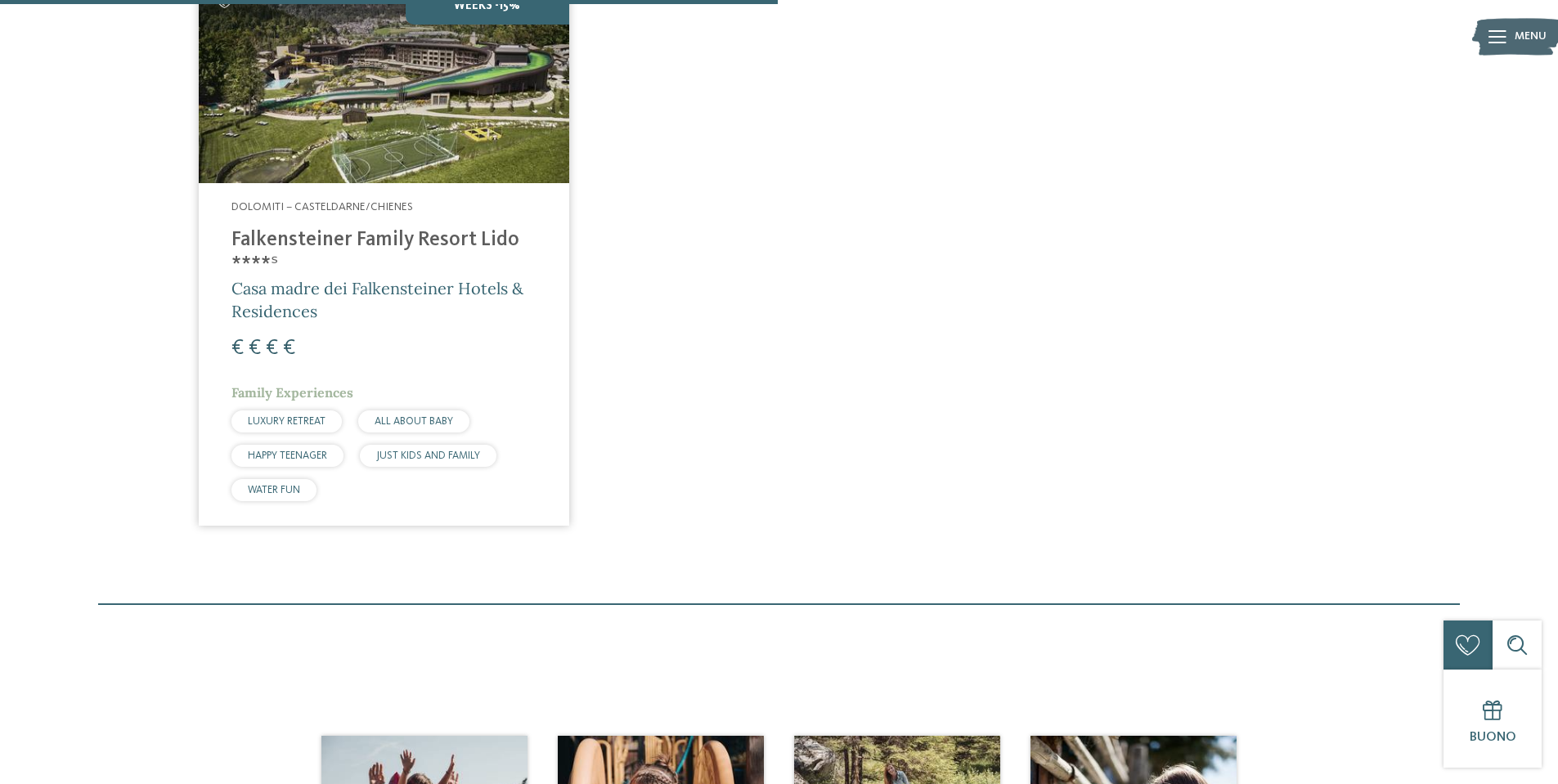
click at [374, 152] on img at bounding box center [384, 80] width 371 height 209
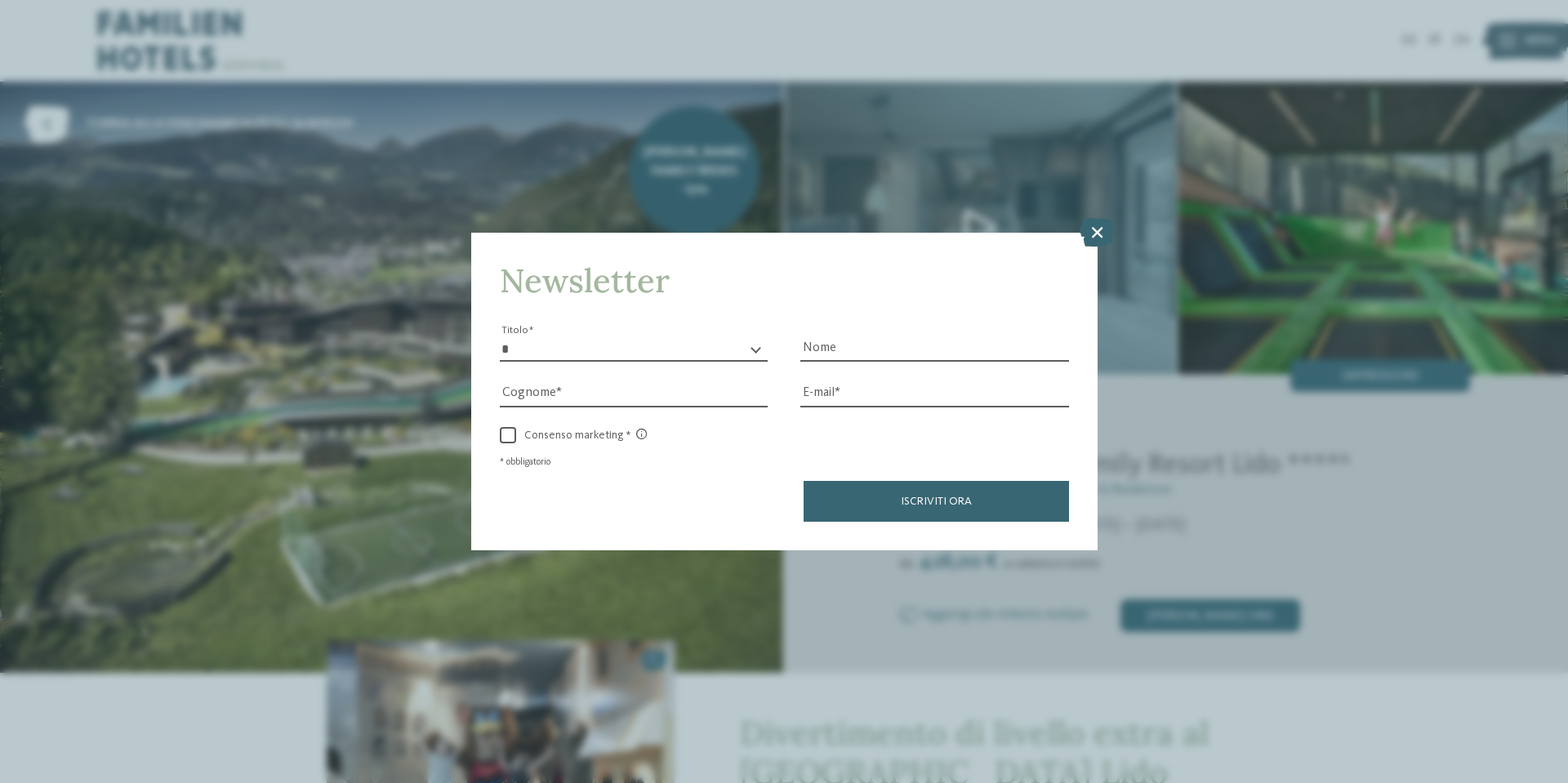
drag, startPoint x: 1096, startPoint y: 236, endPoint x: 1267, endPoint y: 381, distance: 224.2
click at [1096, 236] on icon at bounding box center [1097, 231] width 35 height 28
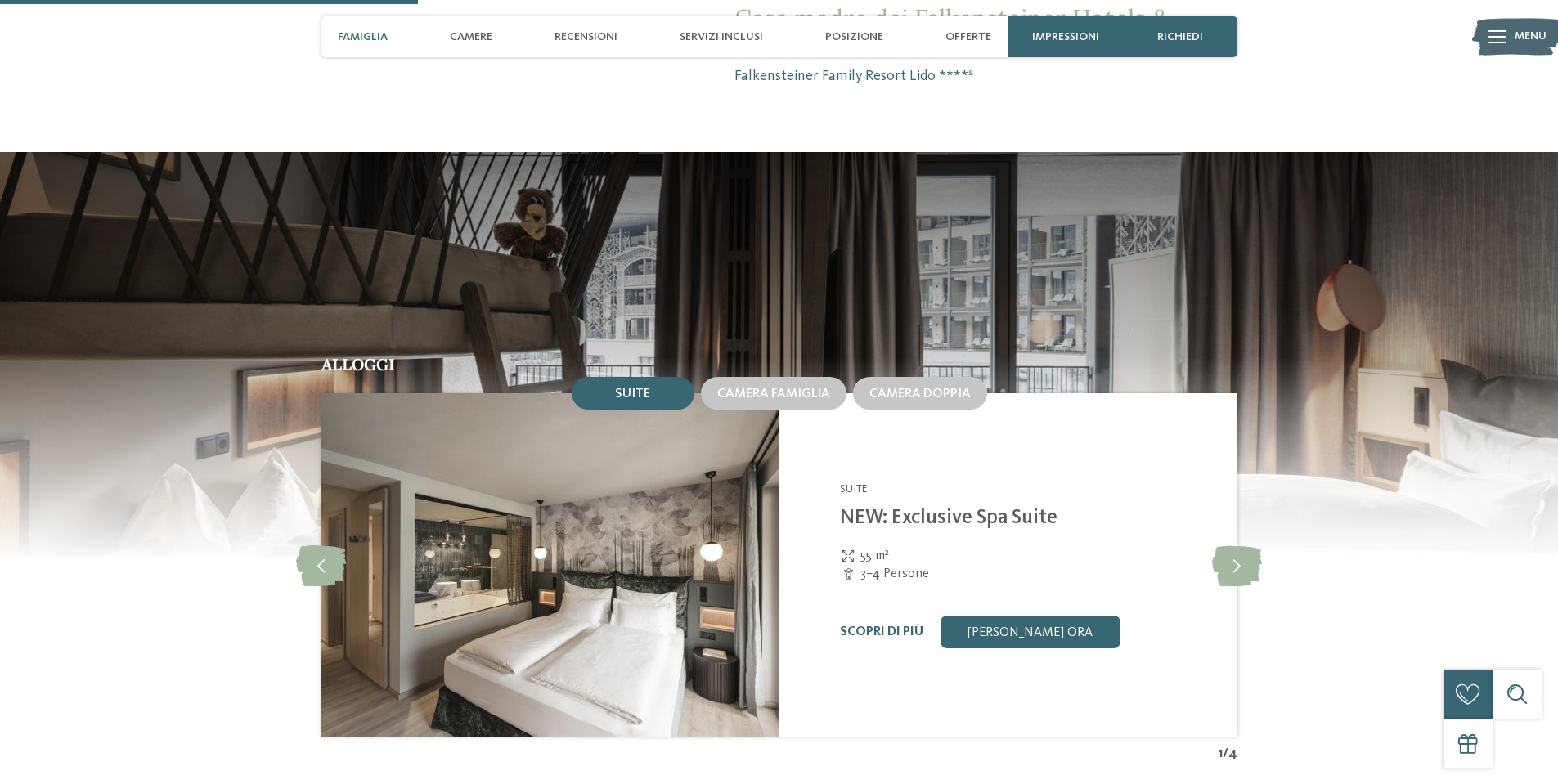
scroll to position [1554, 0]
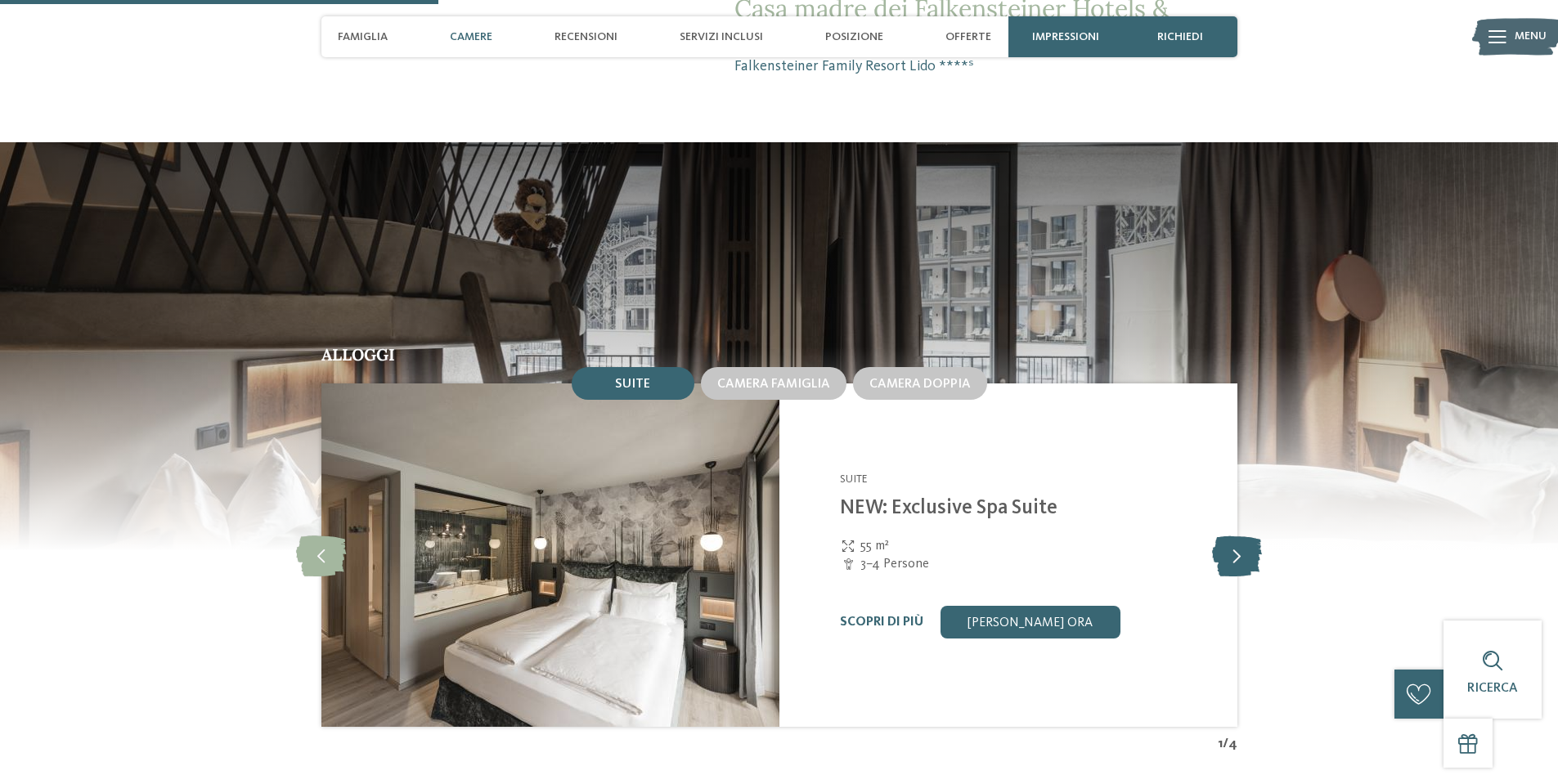
click at [1238, 557] on icon at bounding box center [1237, 555] width 49 height 41
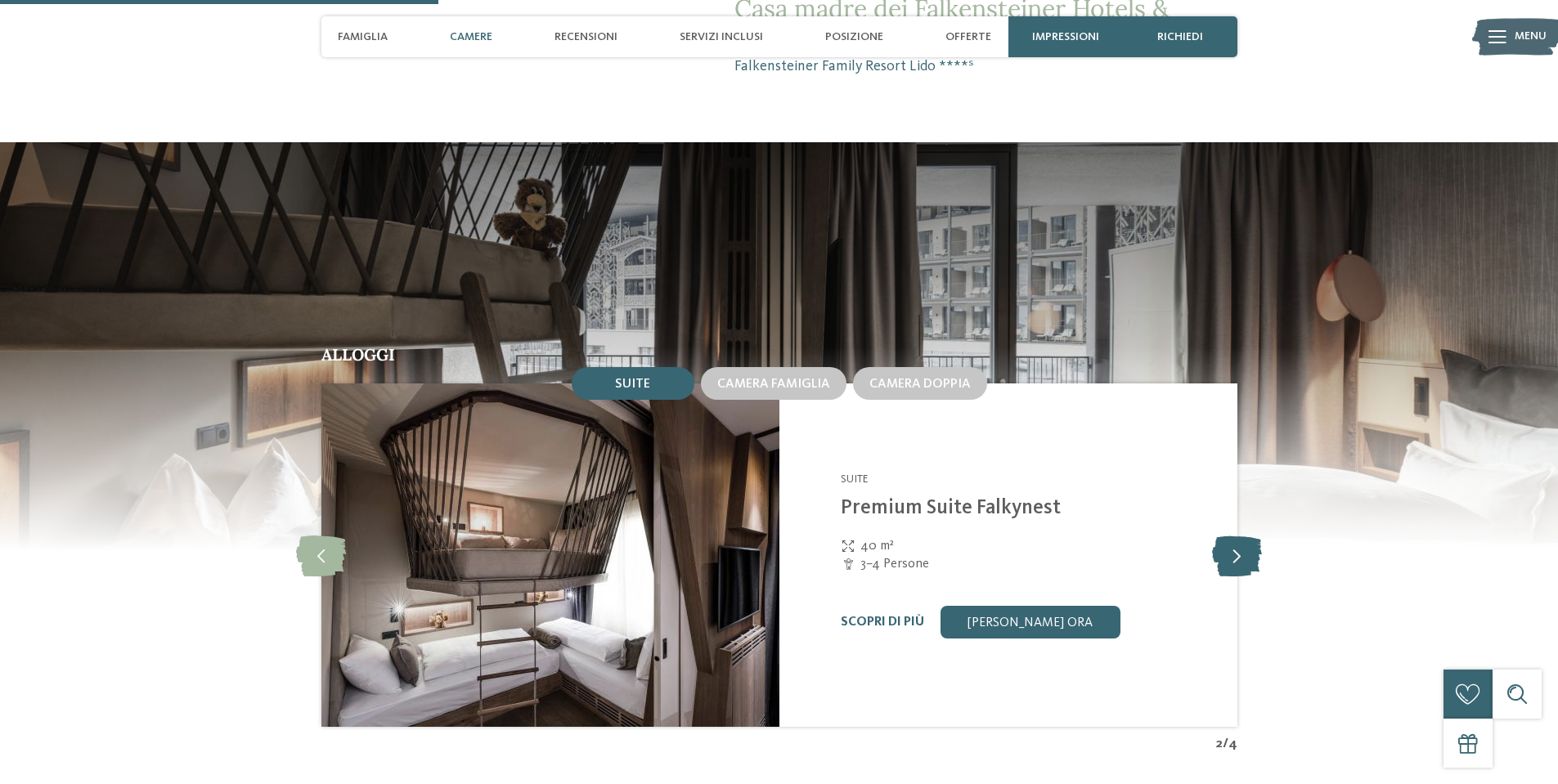
click at [1238, 557] on icon at bounding box center [1237, 555] width 49 height 41
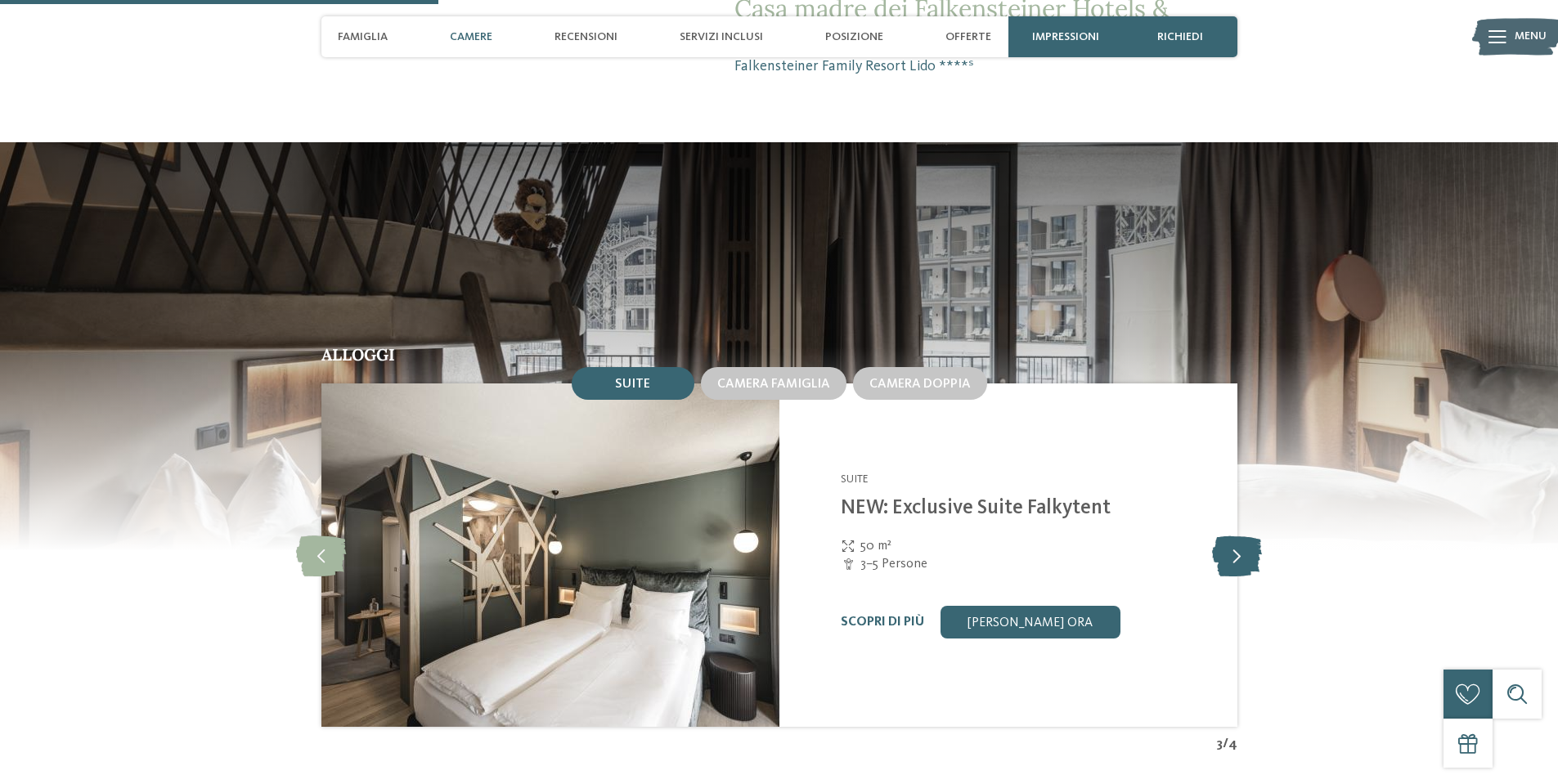
click at [1238, 557] on icon at bounding box center [1237, 555] width 49 height 41
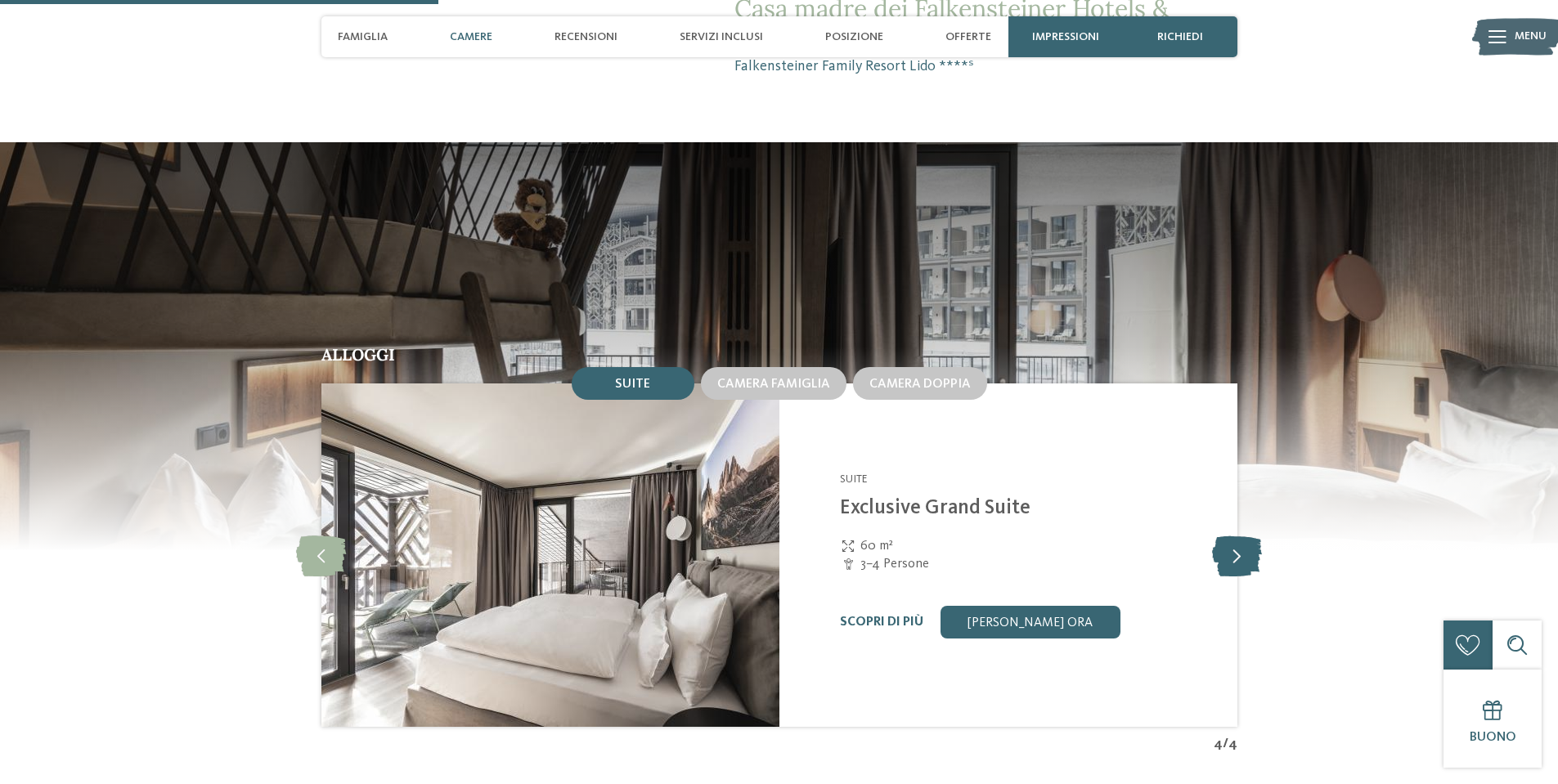
click at [1238, 557] on icon at bounding box center [1237, 555] width 49 height 41
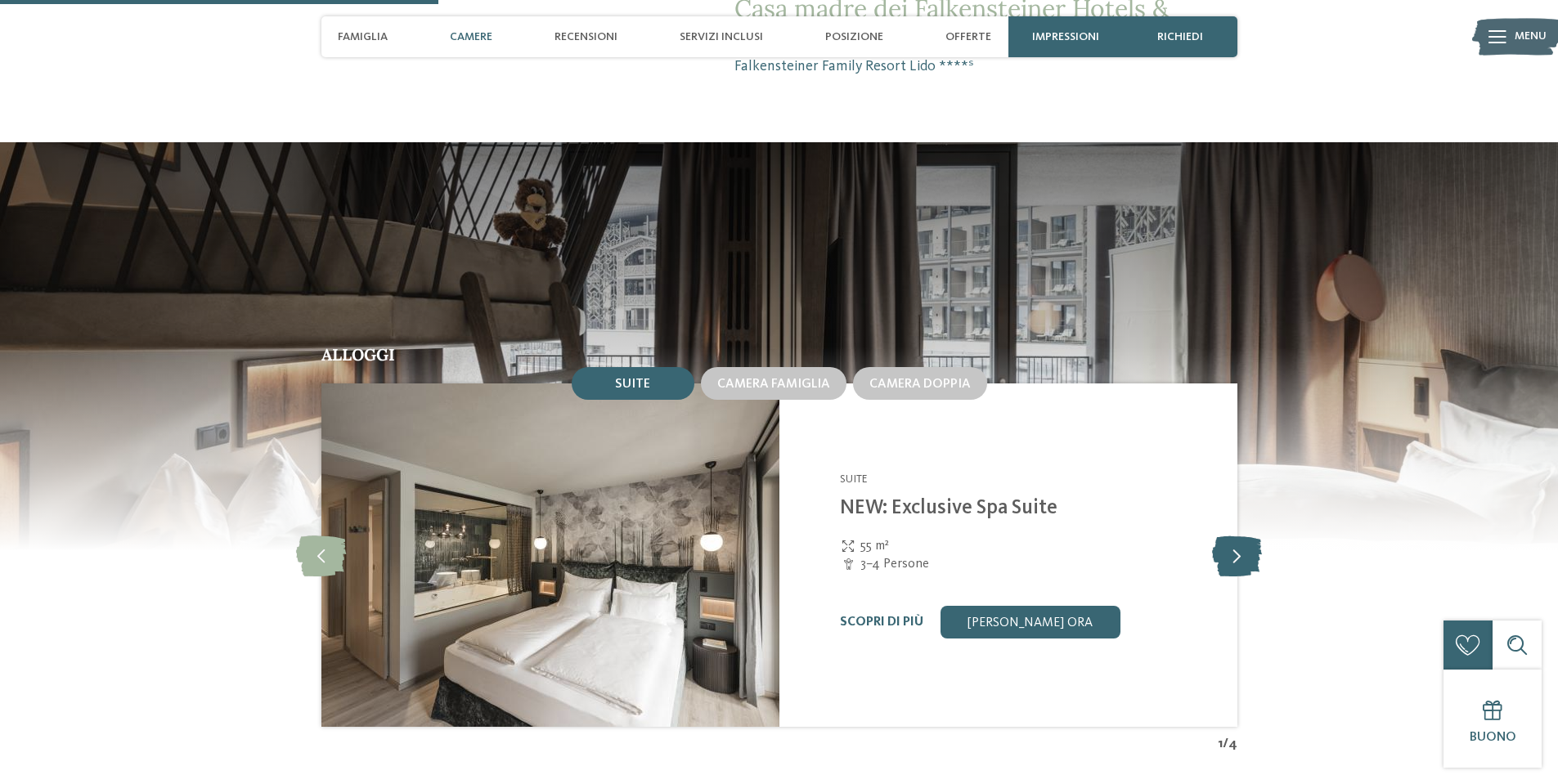
click at [1238, 557] on icon at bounding box center [1237, 555] width 49 height 41
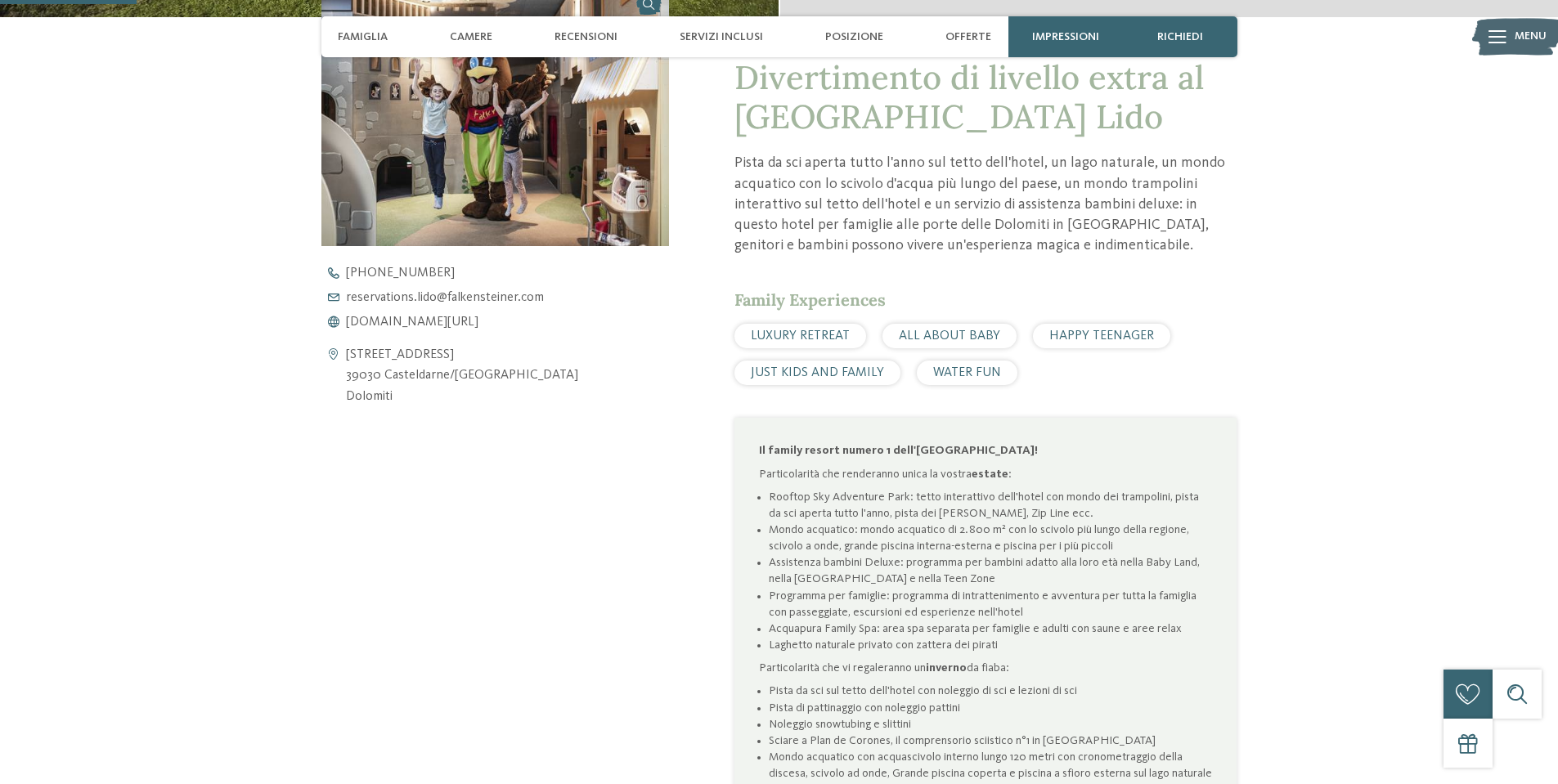
scroll to position [82, 0]
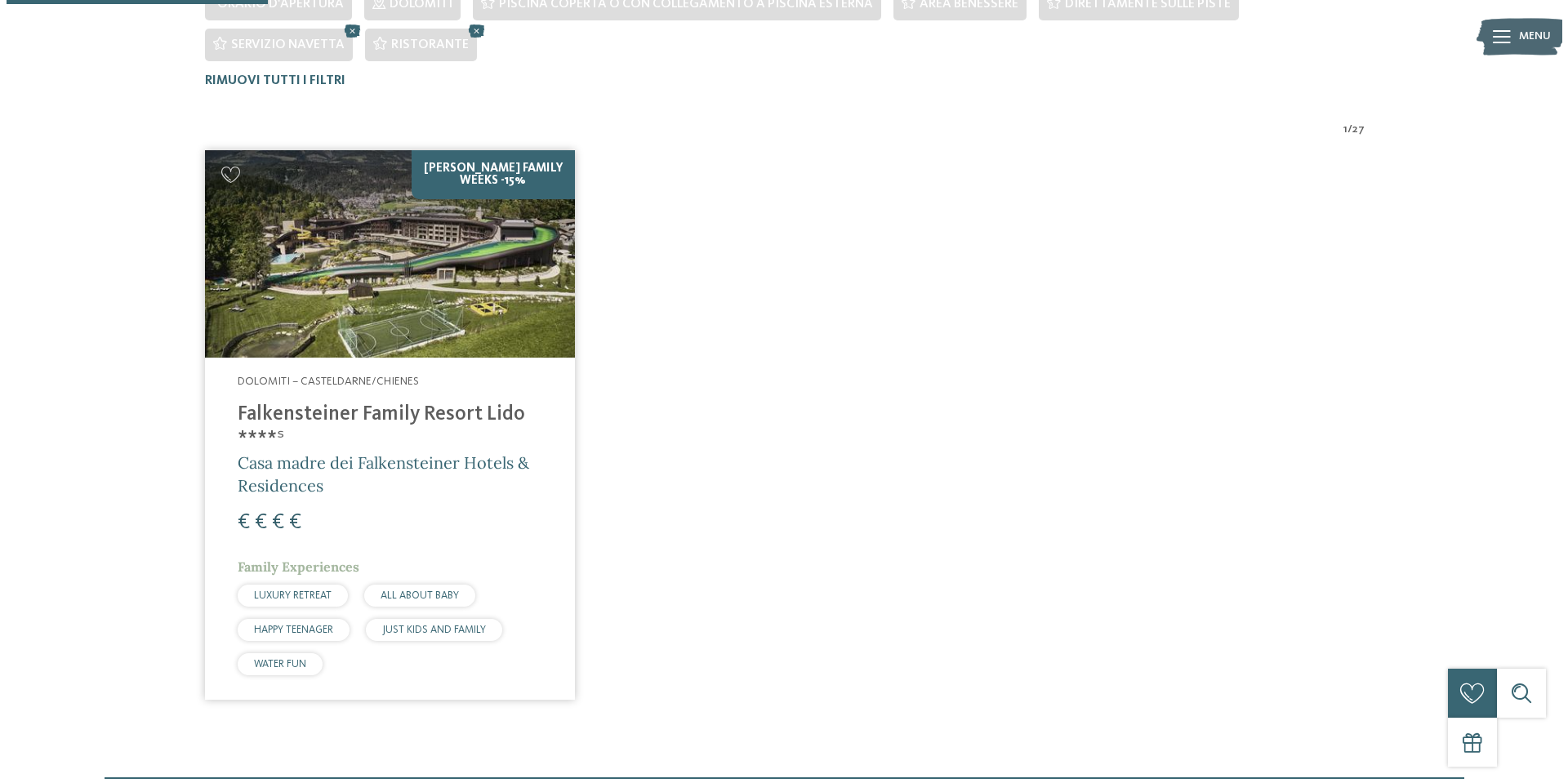
scroll to position [87, 0]
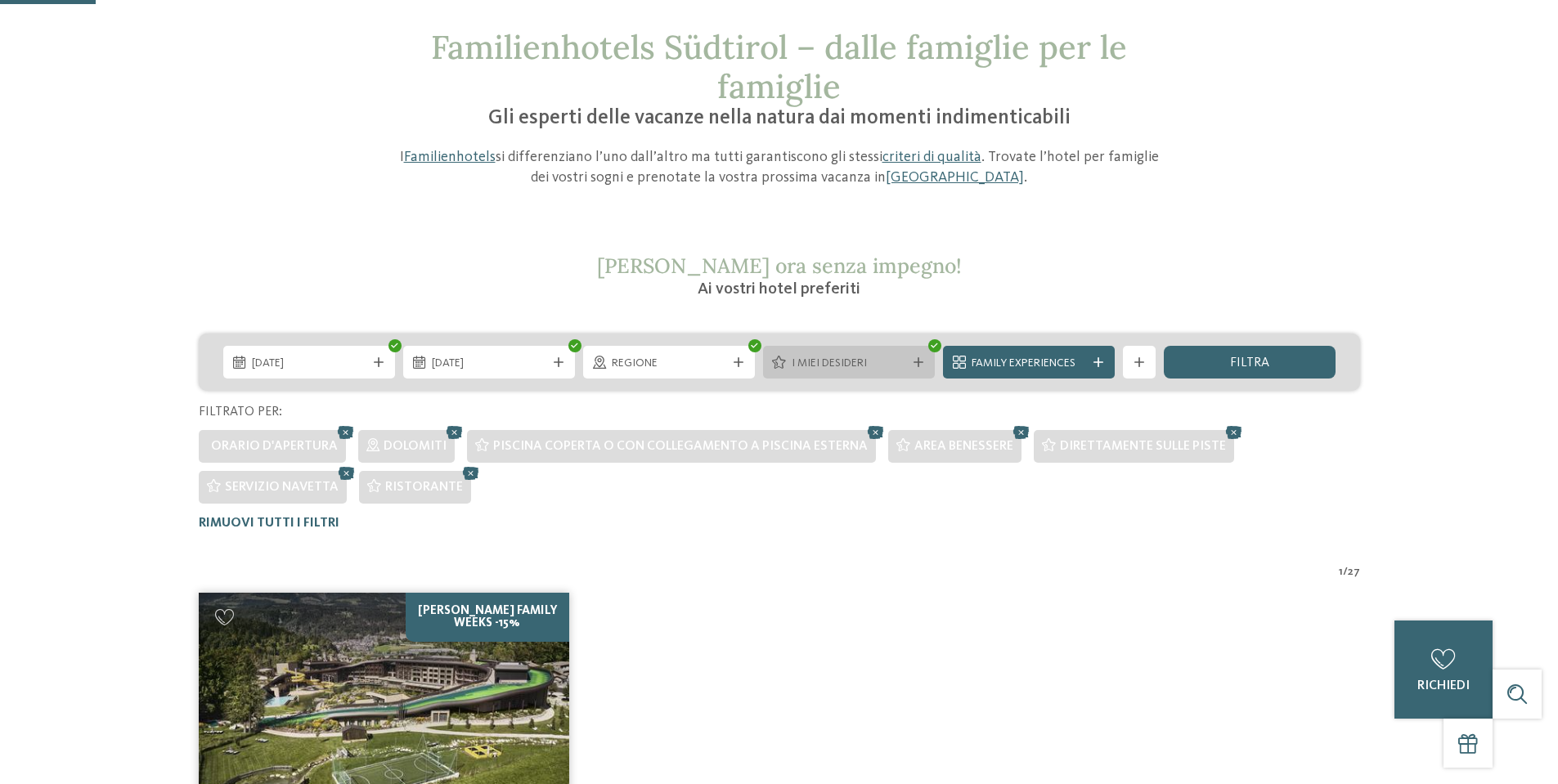
click at [916, 365] on icon at bounding box center [919, 362] width 10 height 10
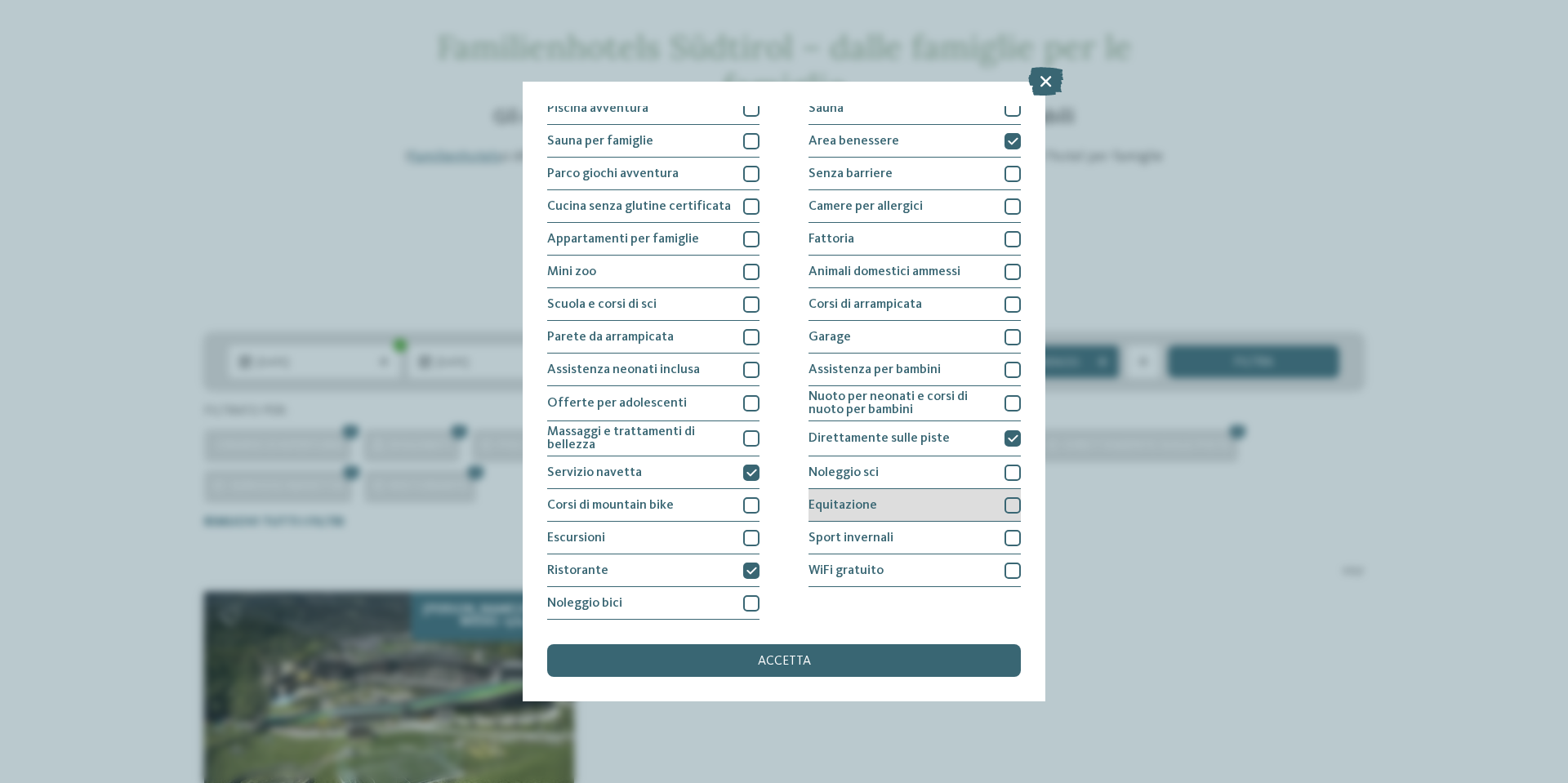
scroll to position [0, 0]
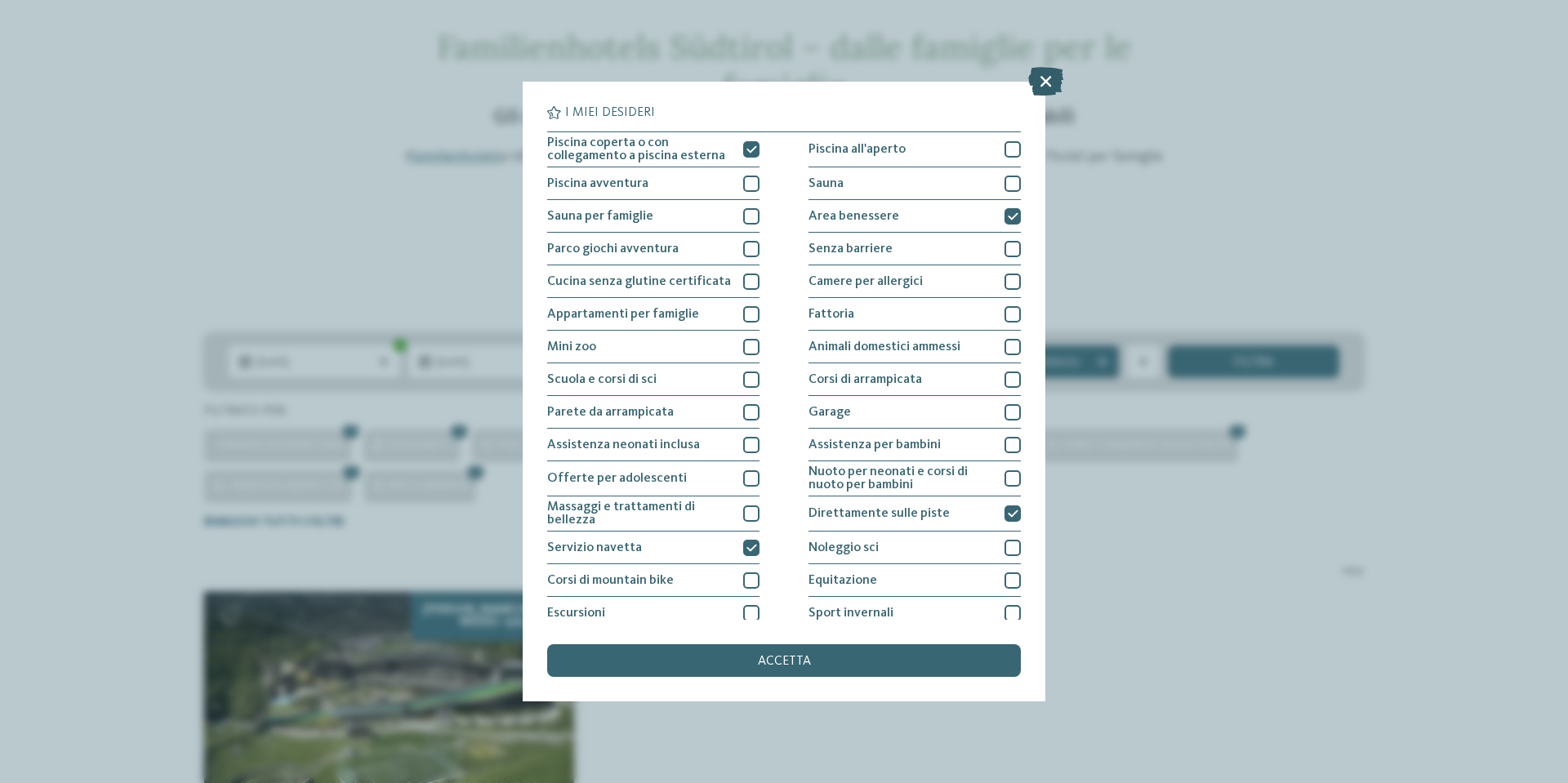
click at [1049, 72] on icon at bounding box center [1045, 80] width 35 height 28
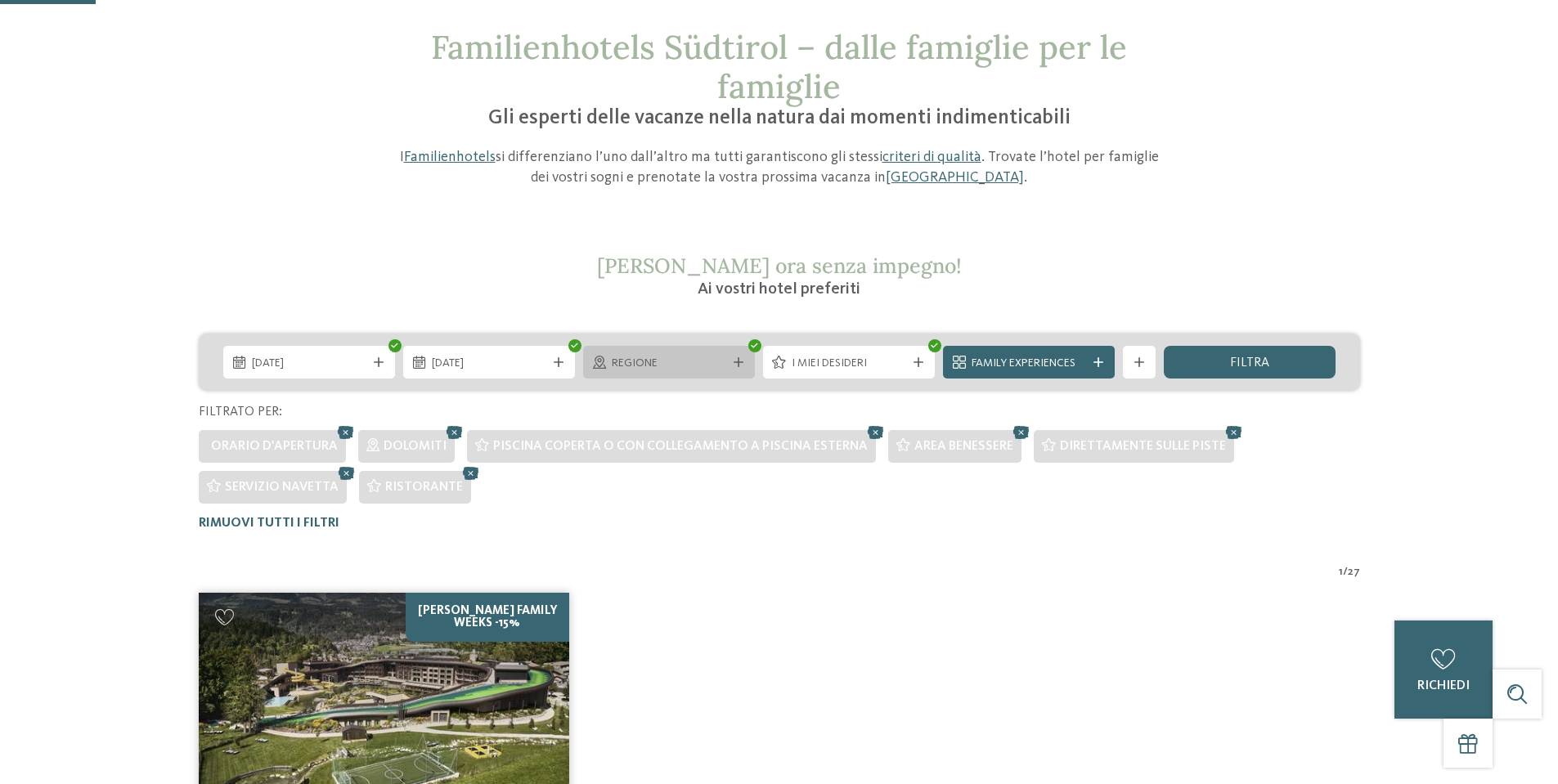
click at [746, 364] on div "Regione" at bounding box center [670, 363] width 172 height 33
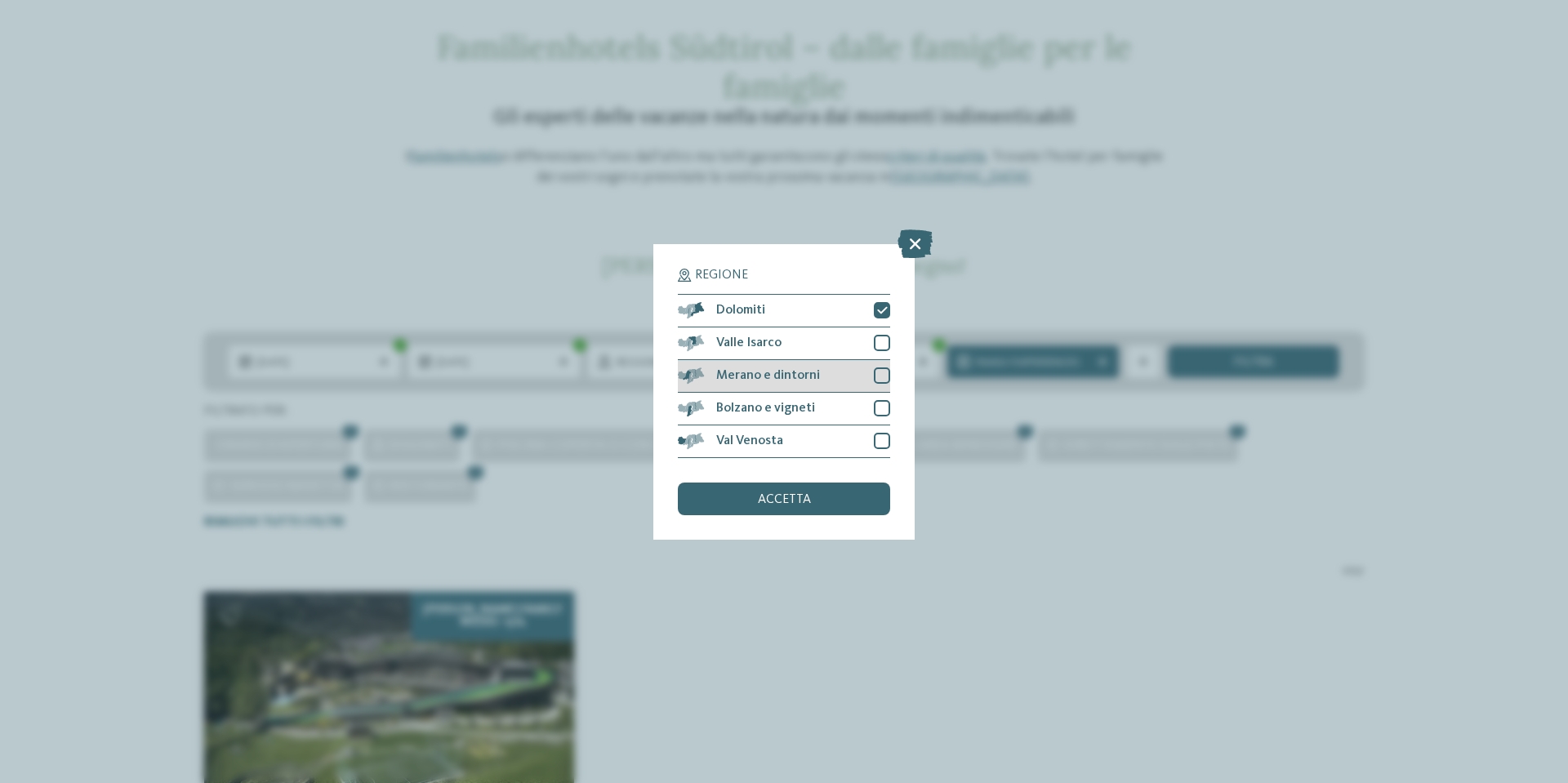
drag, startPoint x: 886, startPoint y: 343, endPoint x: 882, endPoint y: 366, distance: 23.3
click at [886, 343] on div at bounding box center [882, 343] width 16 height 16
drag, startPoint x: 882, startPoint y: 377, endPoint x: 876, endPoint y: 432, distance: 55.3
click at [882, 377] on div at bounding box center [882, 376] width 16 height 16
click at [880, 408] on div at bounding box center [882, 409] width 16 height 16
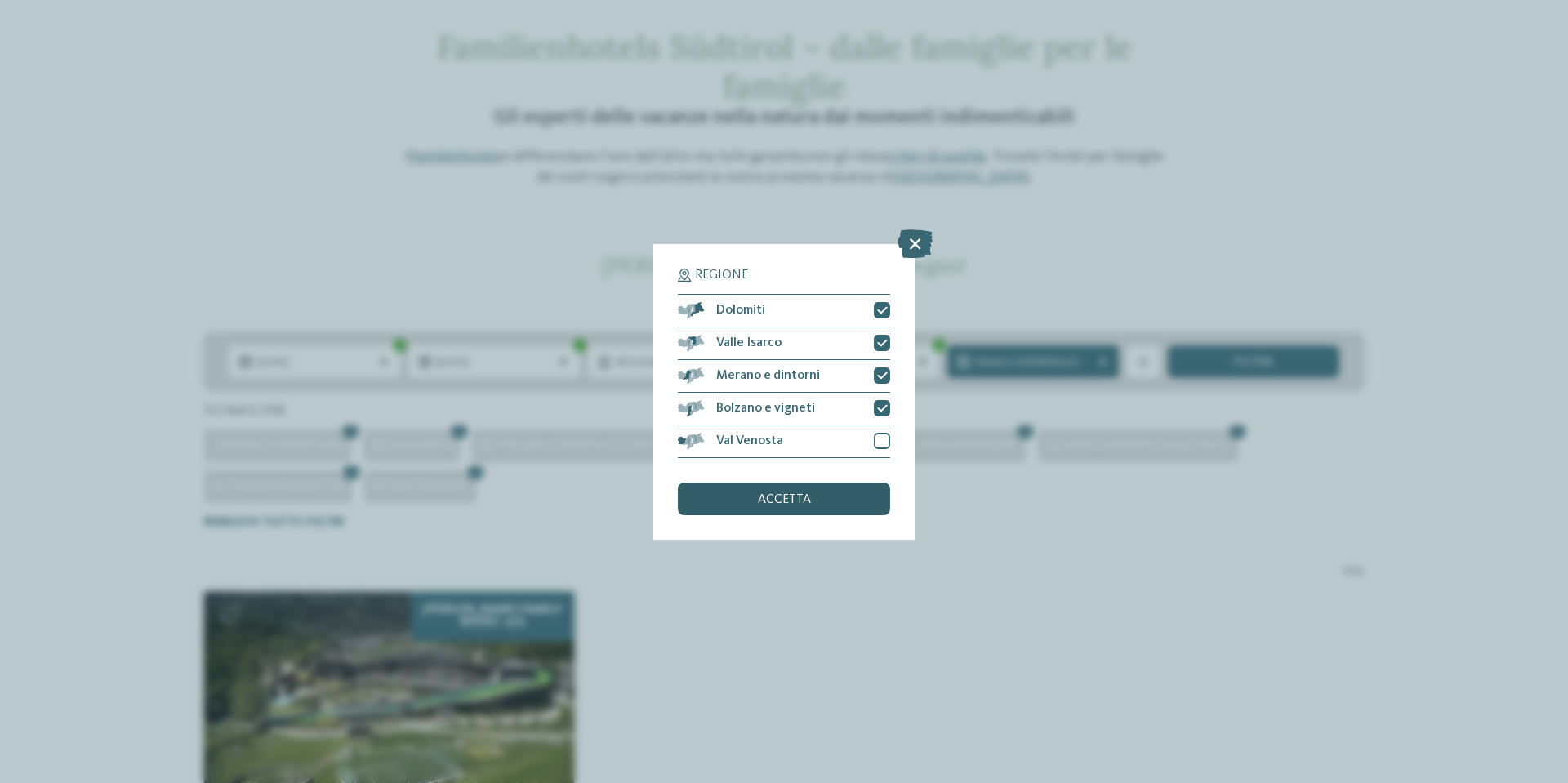
drag, startPoint x: 876, startPoint y: 432, endPoint x: 811, endPoint y: 500, distance: 94.1
click at [876, 432] on div "Val Venosta" at bounding box center [784, 442] width 212 height 33
drag, startPoint x: 837, startPoint y: 494, endPoint x: 1276, endPoint y: 751, distance: 508.7
click at [837, 494] on div "accetta" at bounding box center [784, 499] width 212 height 33
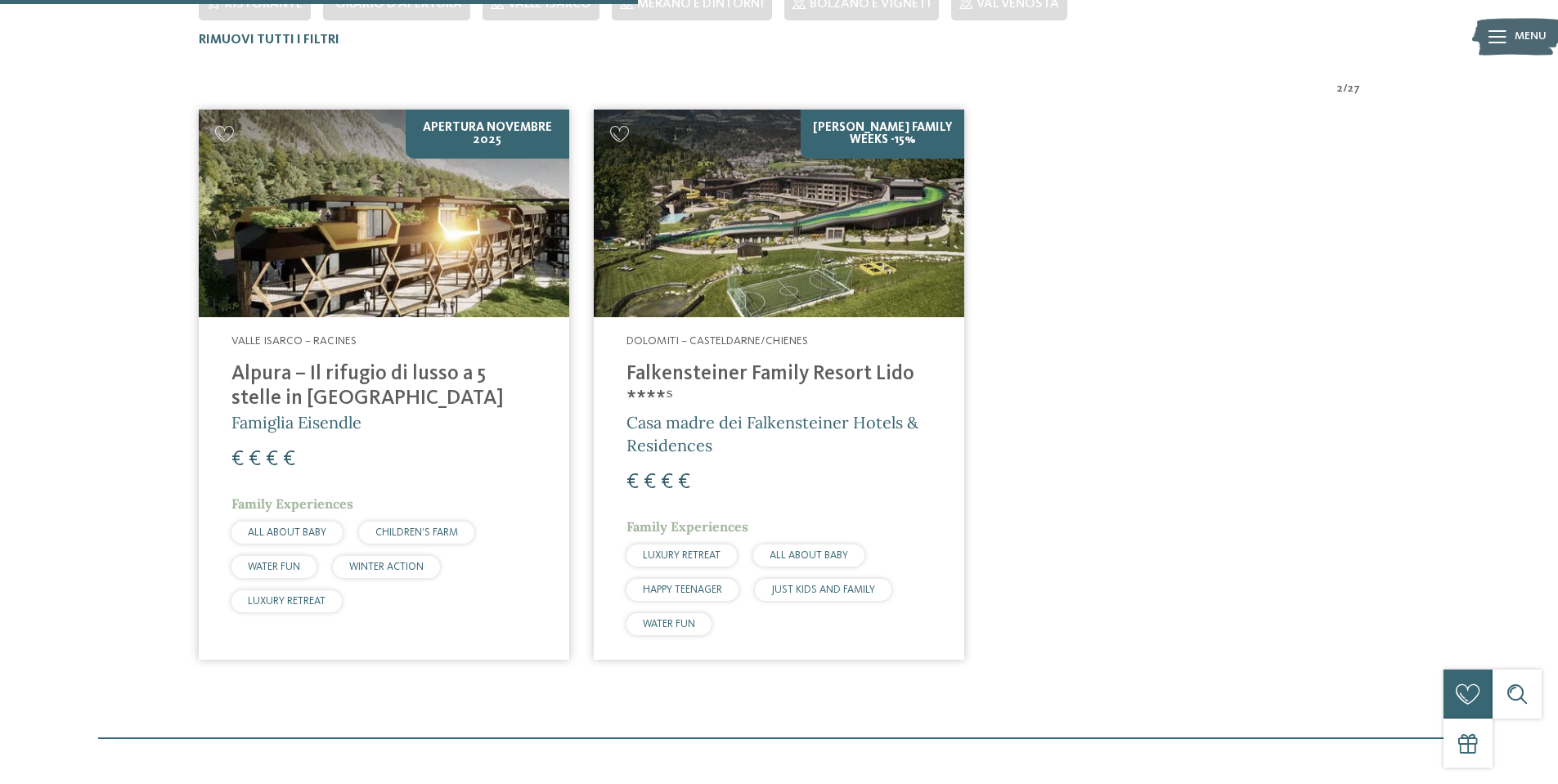
scroll to position [578, 0]
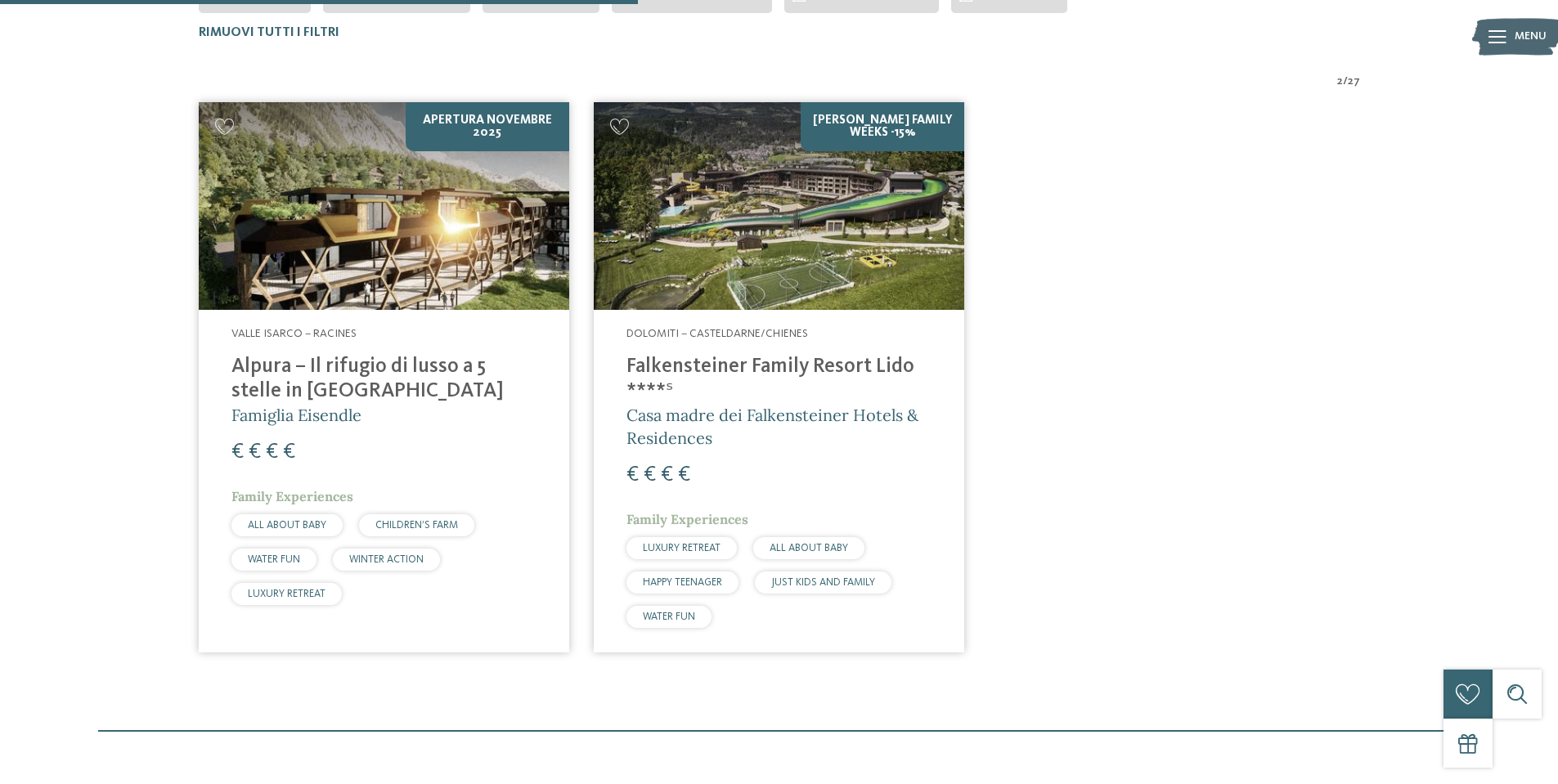
click at [431, 179] on img at bounding box center [384, 207] width 371 height 209
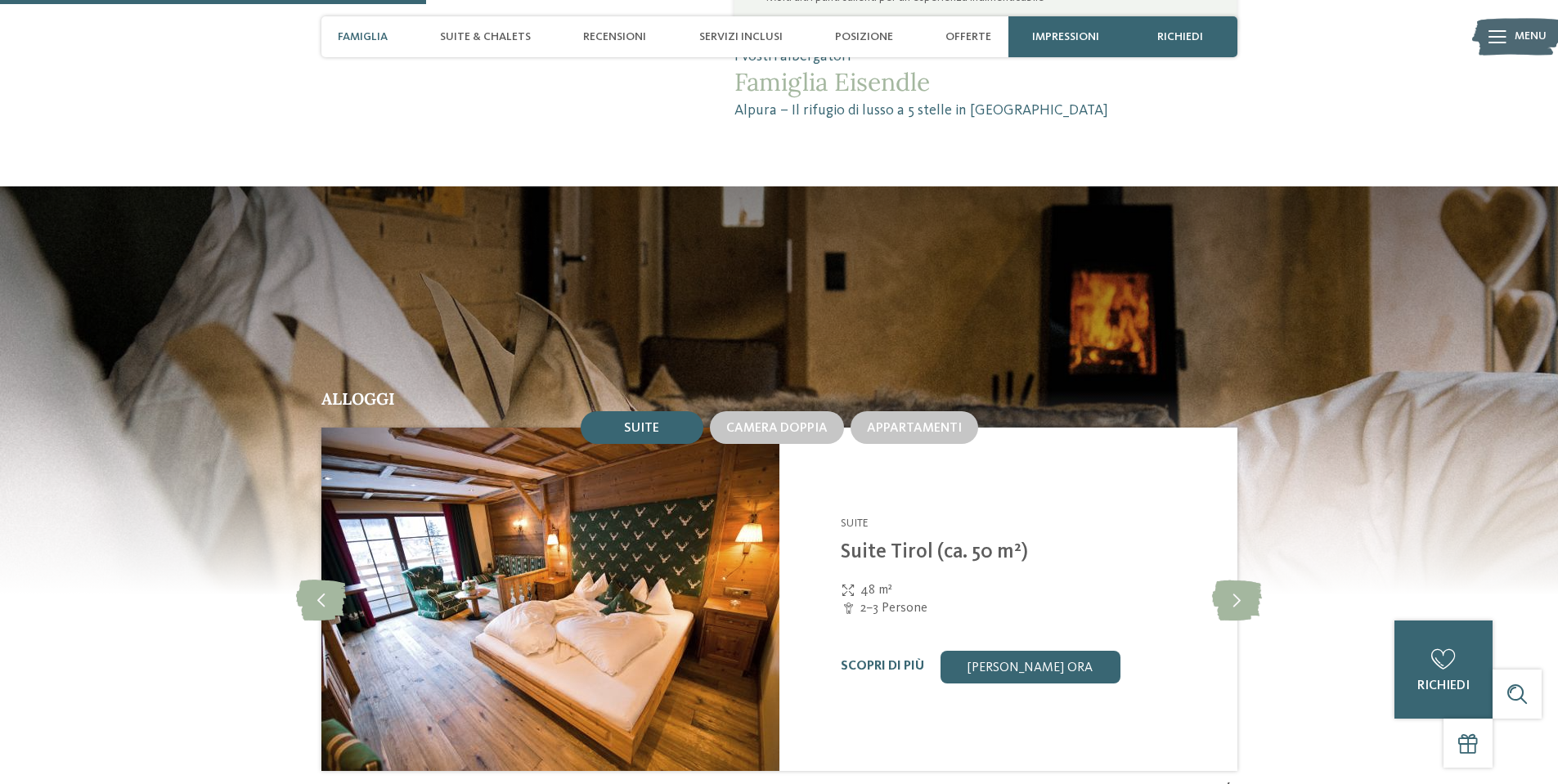
scroll to position [1473, 0]
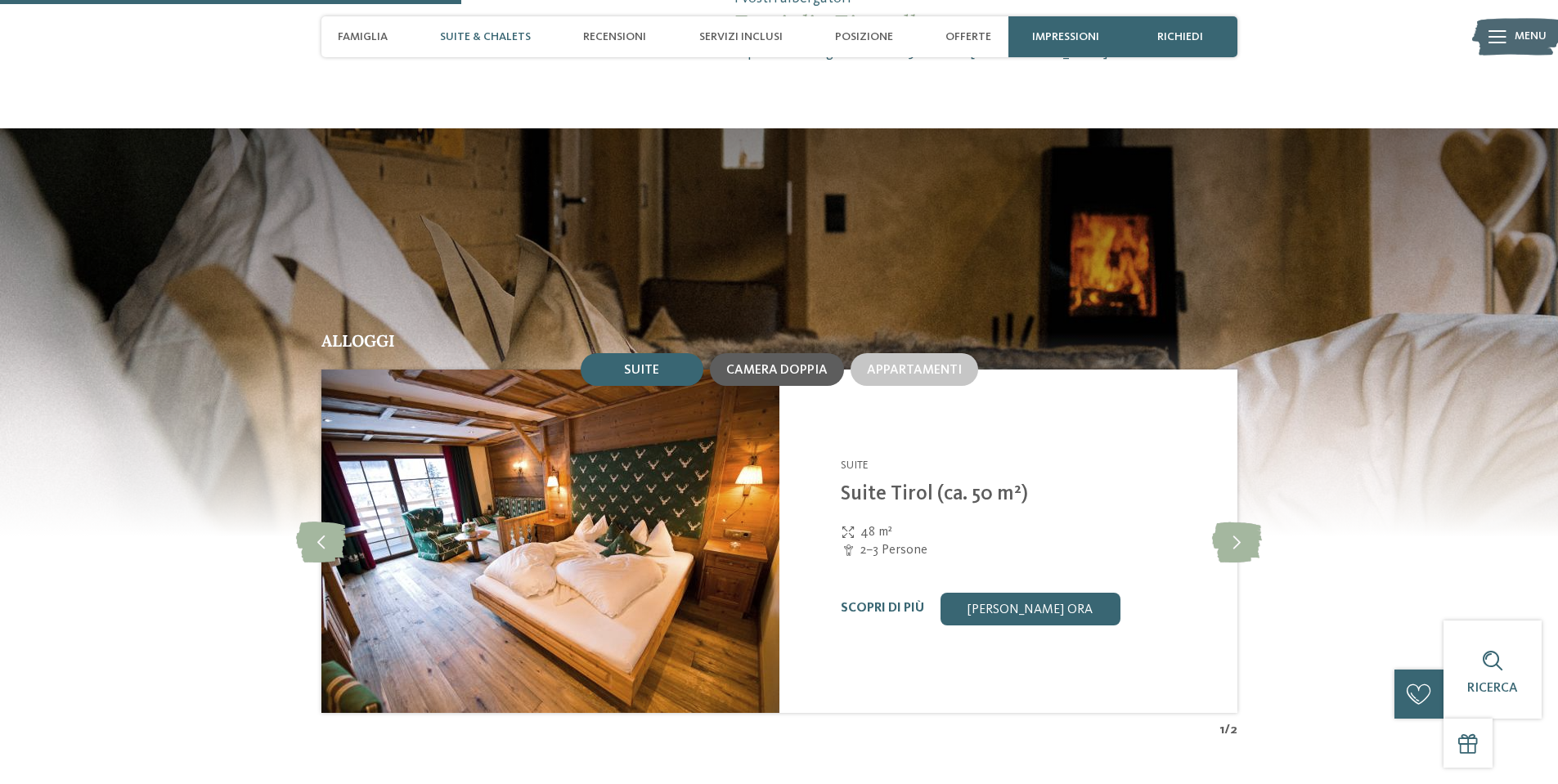
click at [790, 360] on div "Camera doppia" at bounding box center [777, 370] width 134 height 33
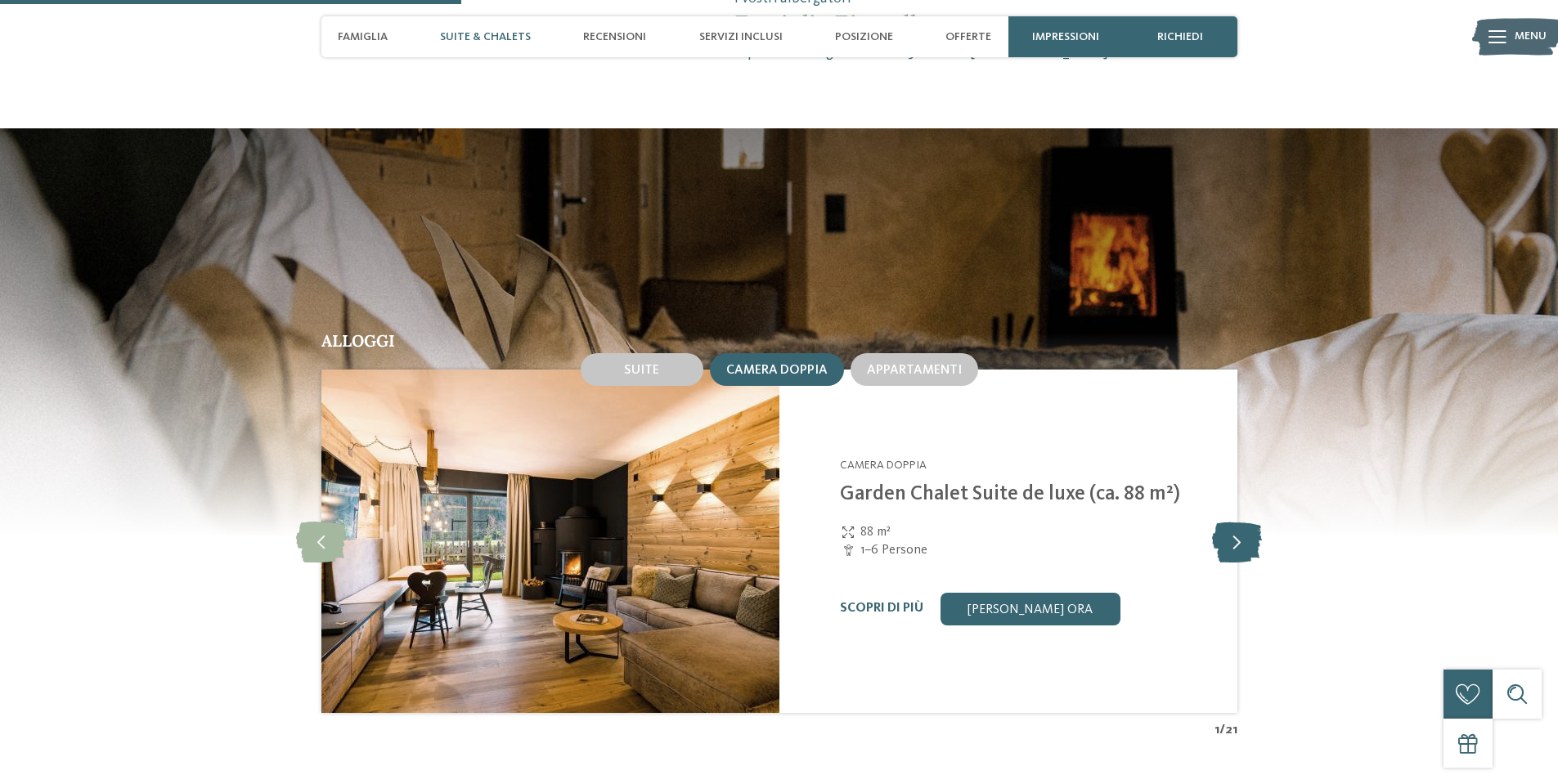
click at [1227, 543] on icon at bounding box center [1237, 541] width 49 height 41
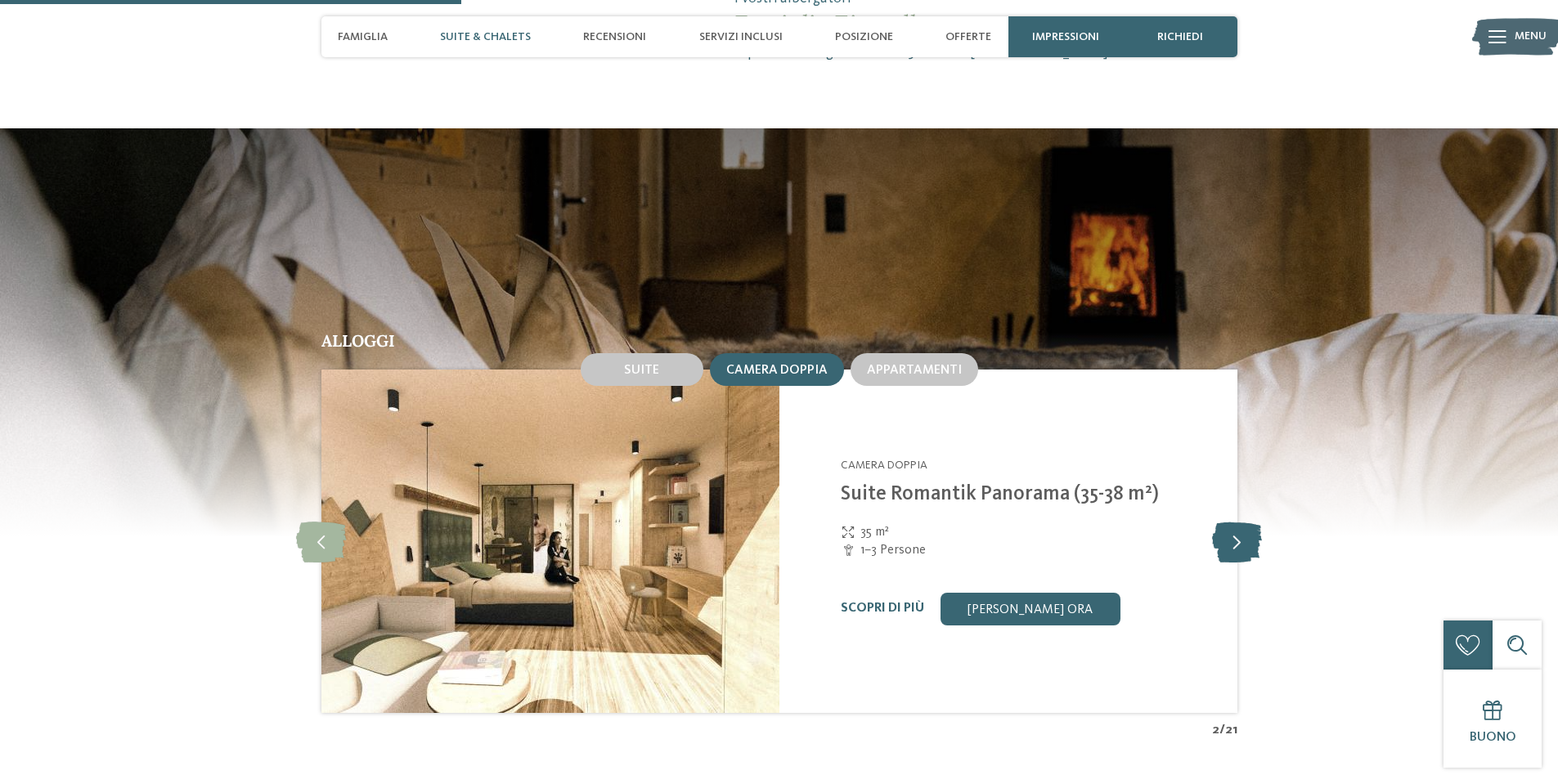
click at [1227, 543] on icon at bounding box center [1237, 541] width 49 height 41
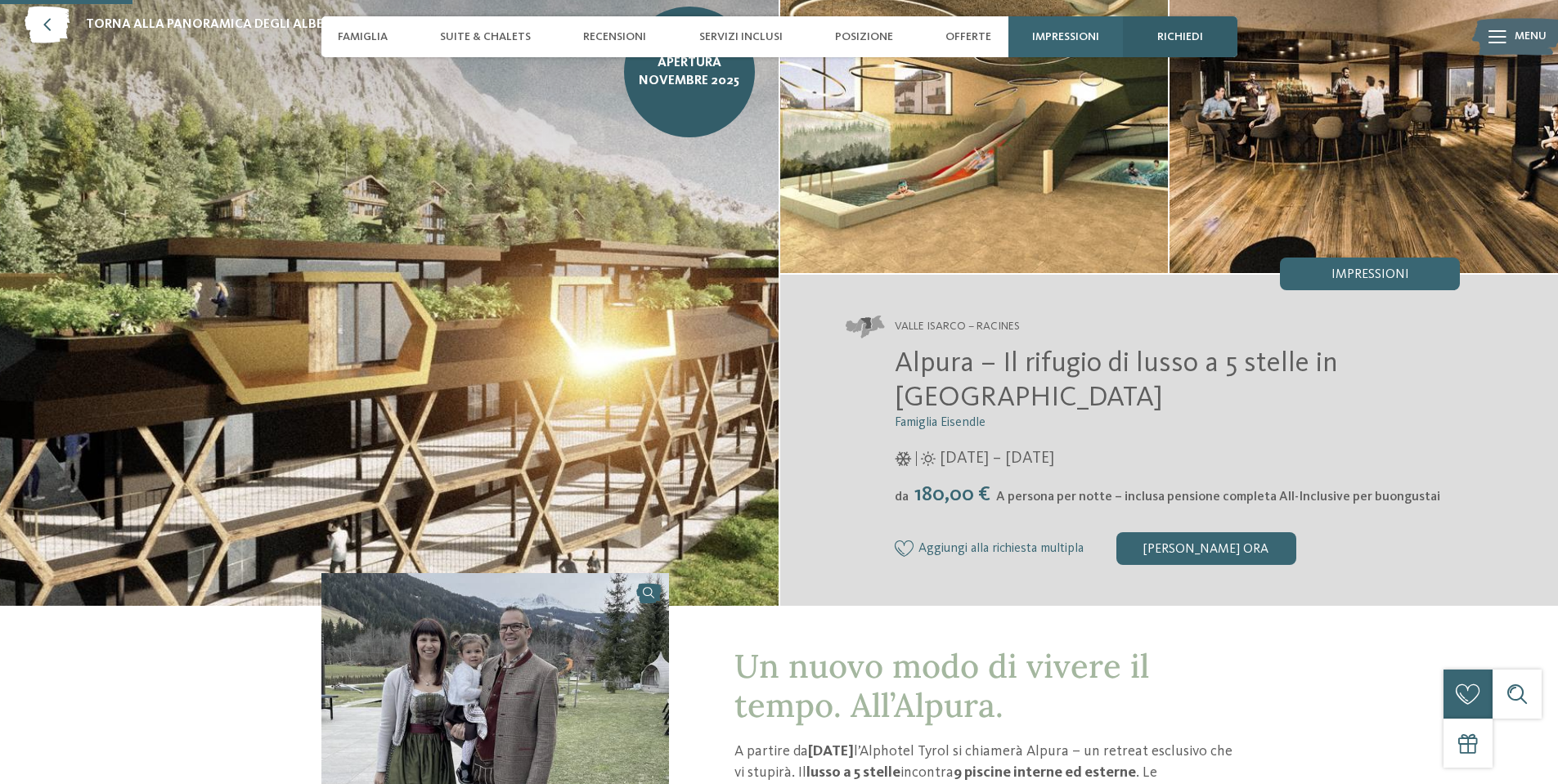
scroll to position [82, 0]
